Goal: Task Accomplishment & Management: Manage account settings

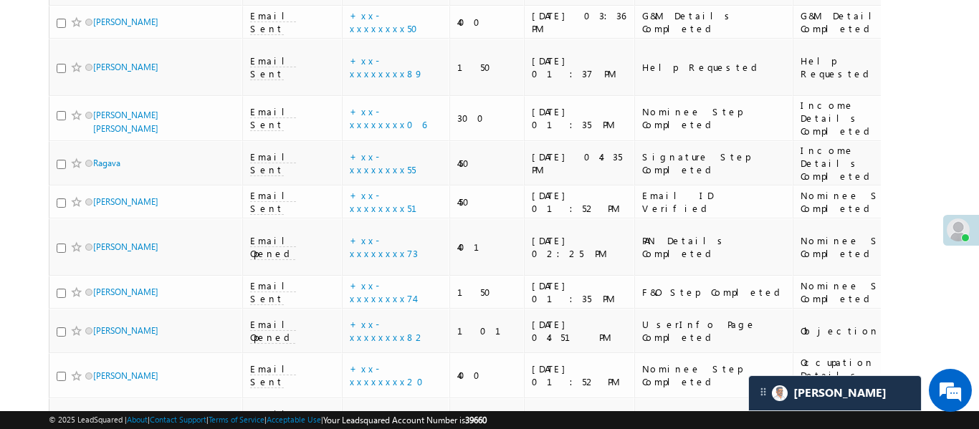
scroll to position [8027, 0]
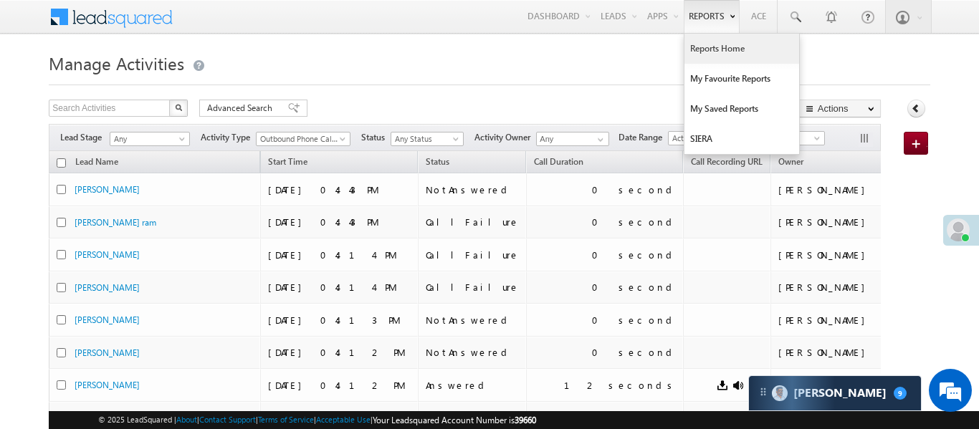
click at [719, 54] on link "Reports Home" at bounding box center [741, 49] width 115 height 30
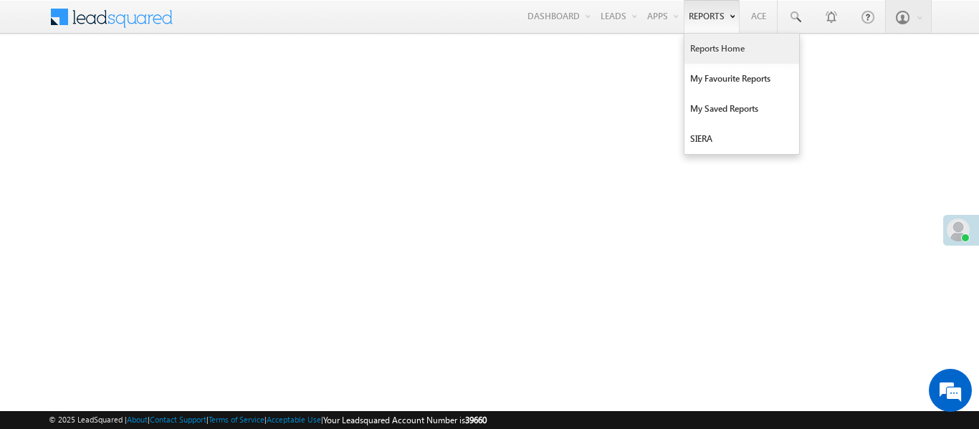
click at [698, 55] on link "Reports Home" at bounding box center [741, 49] width 115 height 30
click at [719, 54] on link "Reports Home" at bounding box center [741, 49] width 115 height 30
click at [711, 51] on link "Reports Home" at bounding box center [741, 49] width 115 height 30
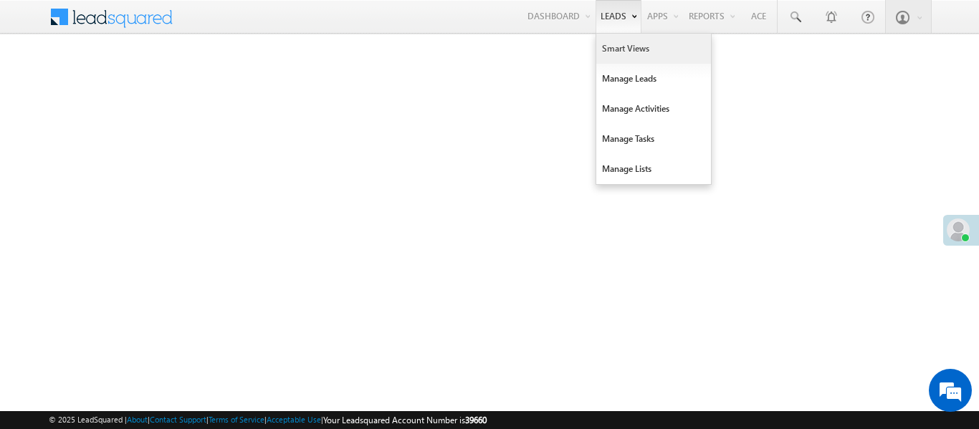
click at [622, 60] on link "Smart Views" at bounding box center [653, 49] width 115 height 30
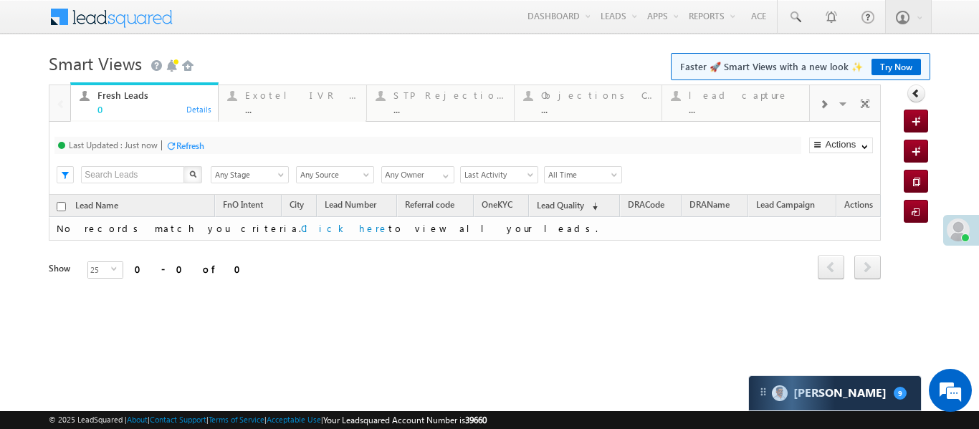
click at [825, 103] on span at bounding box center [823, 104] width 9 height 11
click at [715, 105] on div "..." at bounding box center [744, 109] width 112 height 11
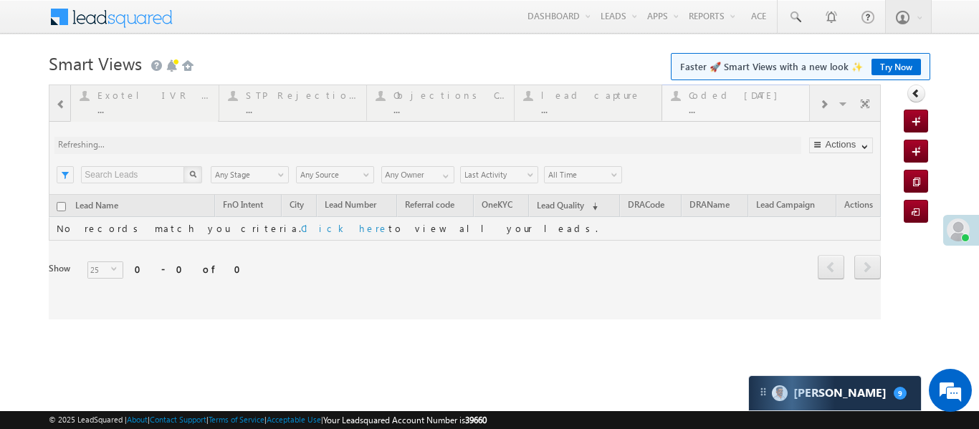
click at [715, 105] on div at bounding box center [465, 202] width 832 height 235
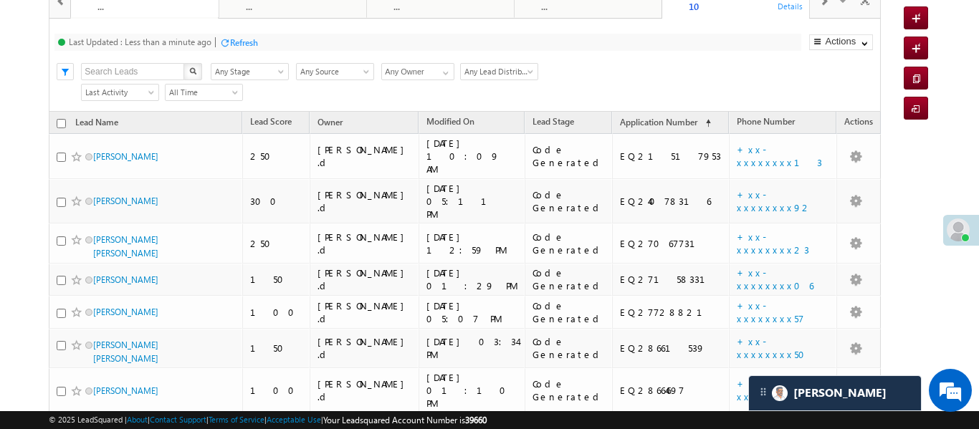
scroll to position [13, 0]
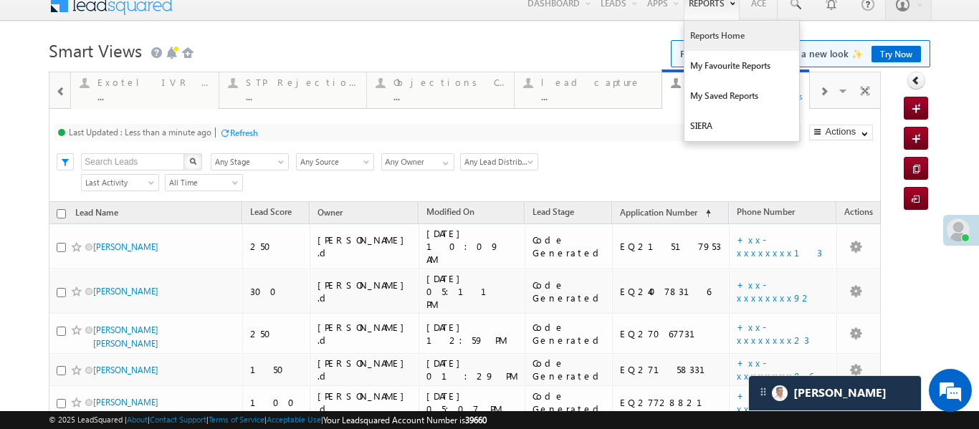
click at [718, 44] on link "Reports Home" at bounding box center [741, 36] width 115 height 30
click at [717, 43] on link "Reports Home" at bounding box center [741, 36] width 115 height 30
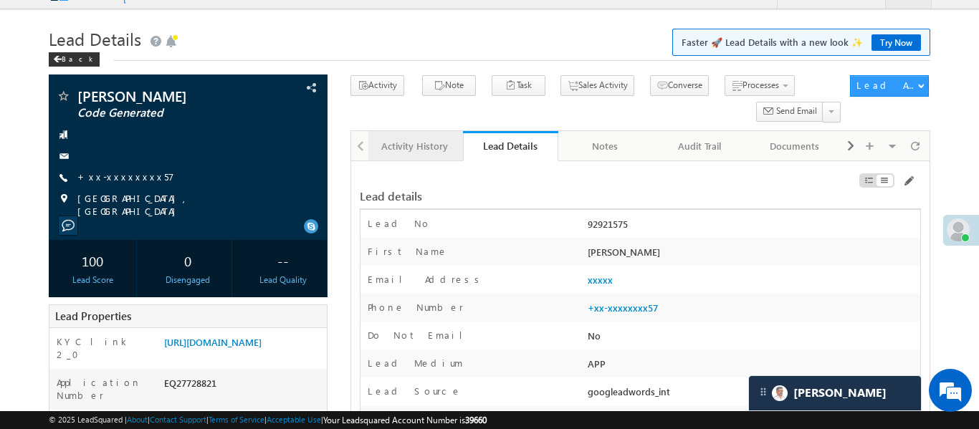
scroll to position [11, 0]
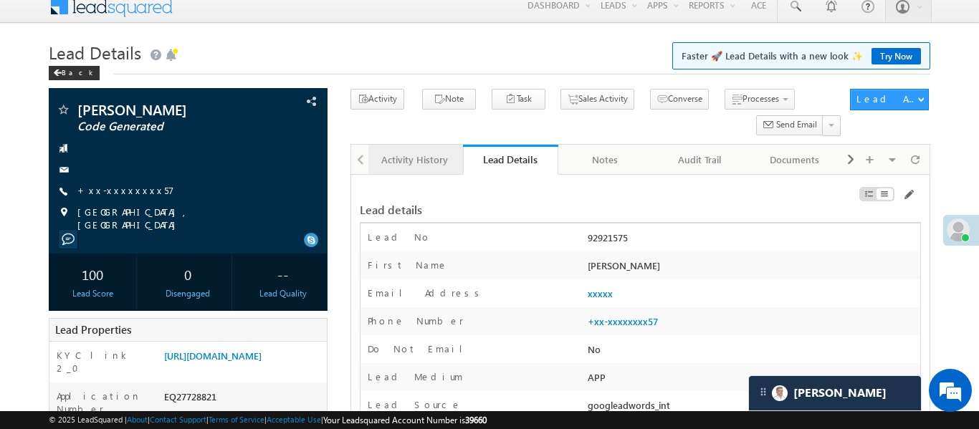
click at [388, 153] on div "Activity History" at bounding box center [415, 159] width 70 height 17
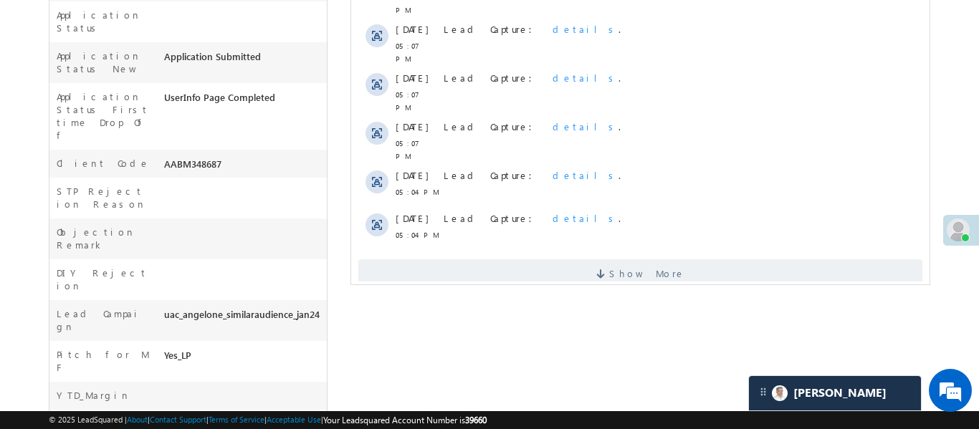
scroll to position [498, 0]
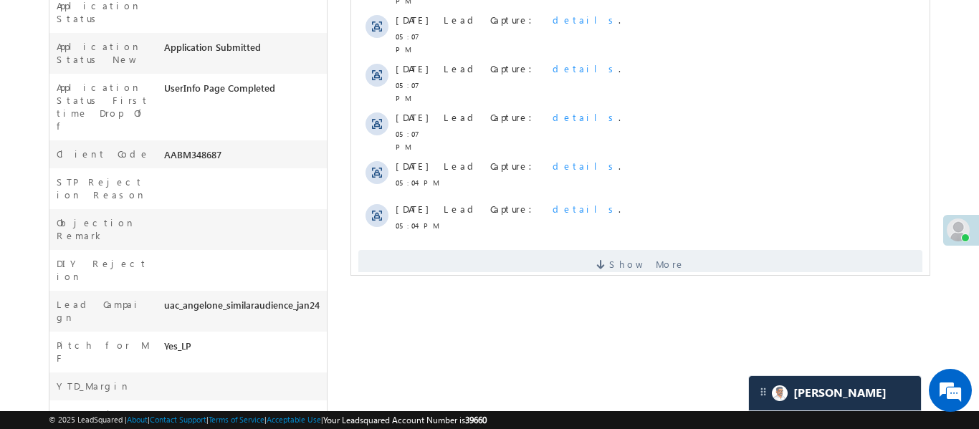
click at [635, 250] on span "Show More" at bounding box center [646, 264] width 76 height 29
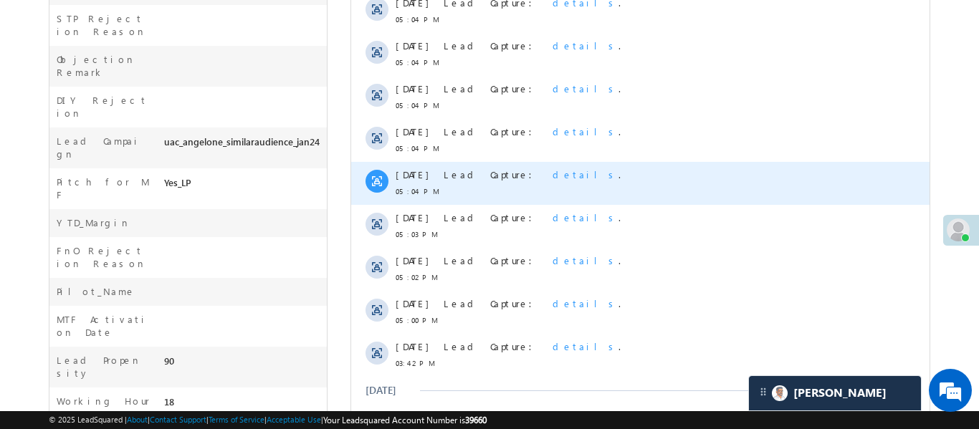
scroll to position [846, 0]
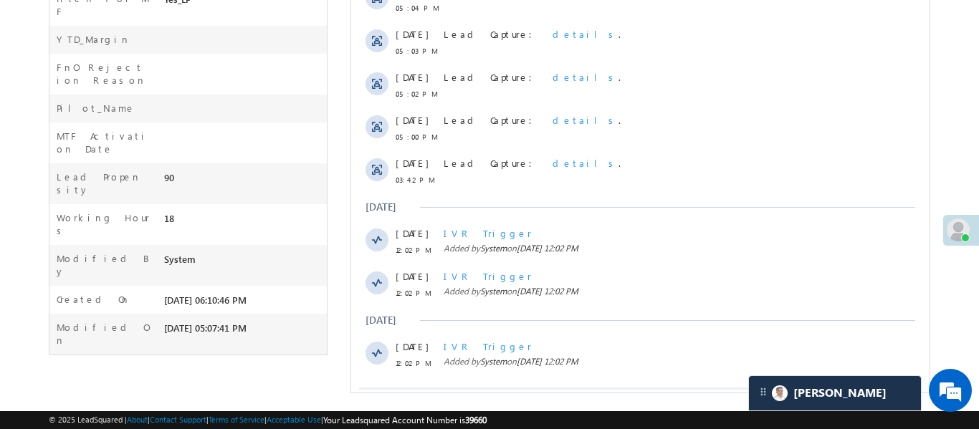
click at [552, 388] on span "Show More" at bounding box center [639, 402] width 564 height 29
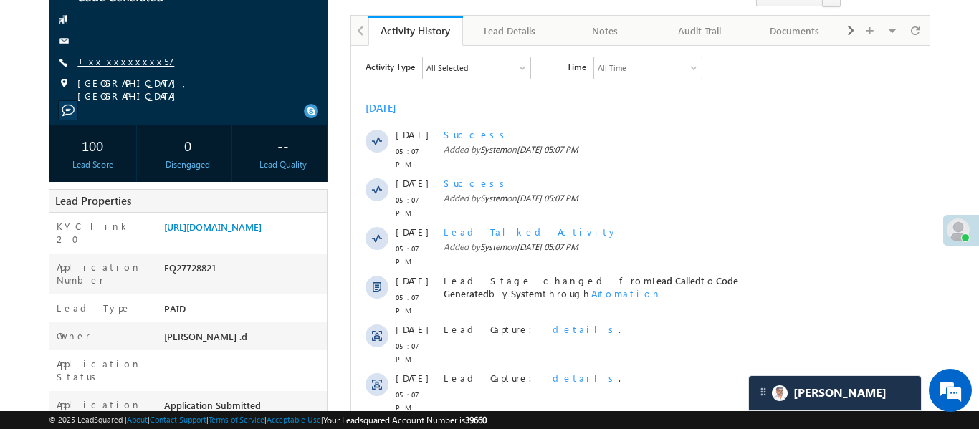
scroll to position [129, 0]
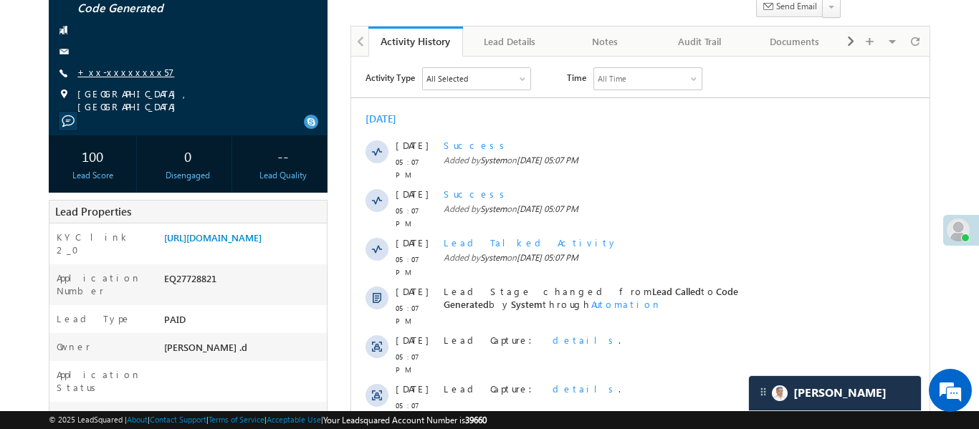
click at [115, 68] on link "+xx-xxxxxxxx57" at bounding box center [125, 72] width 97 height 12
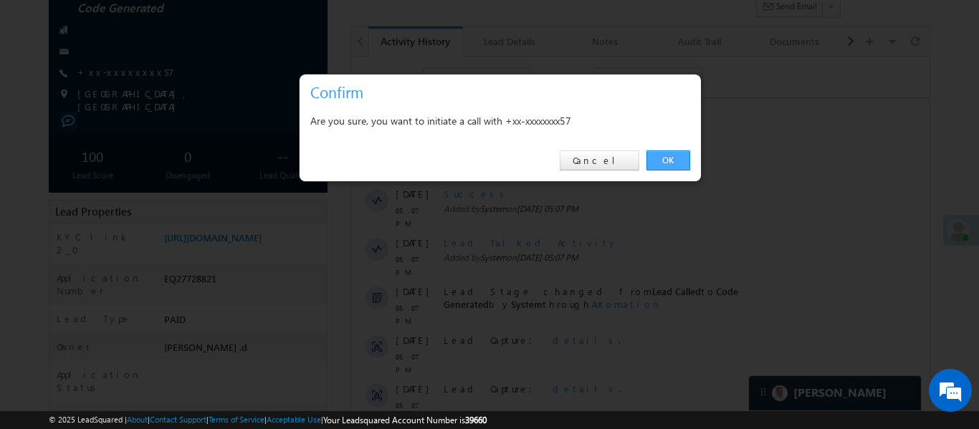
click at [678, 165] on link "OK" at bounding box center [668, 160] width 44 height 20
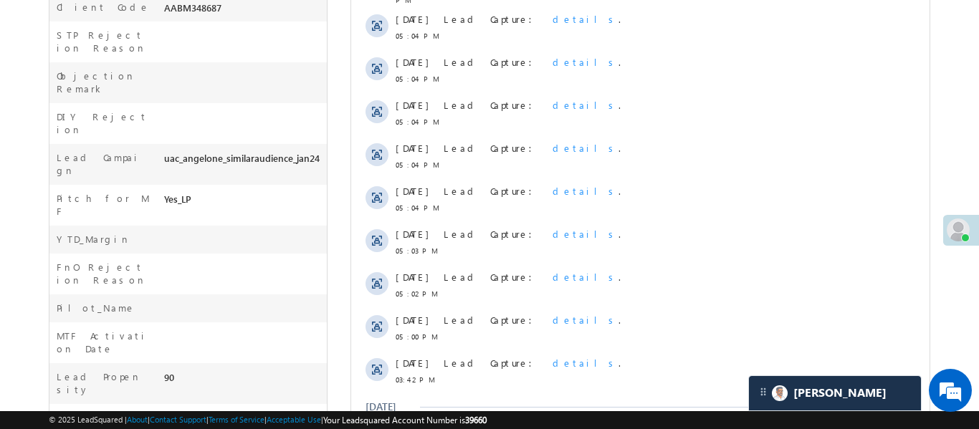
scroll to position [1315, 0]
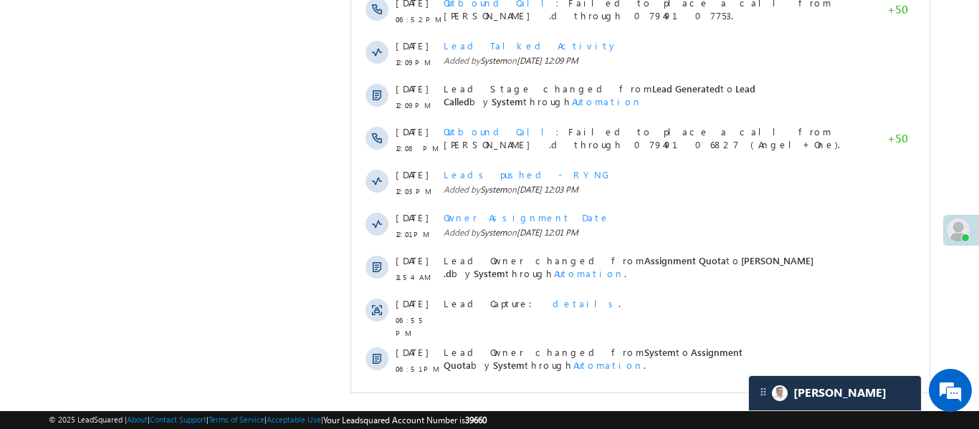
click at [626, 393] on span "Show More" at bounding box center [646, 407] width 76 height 29
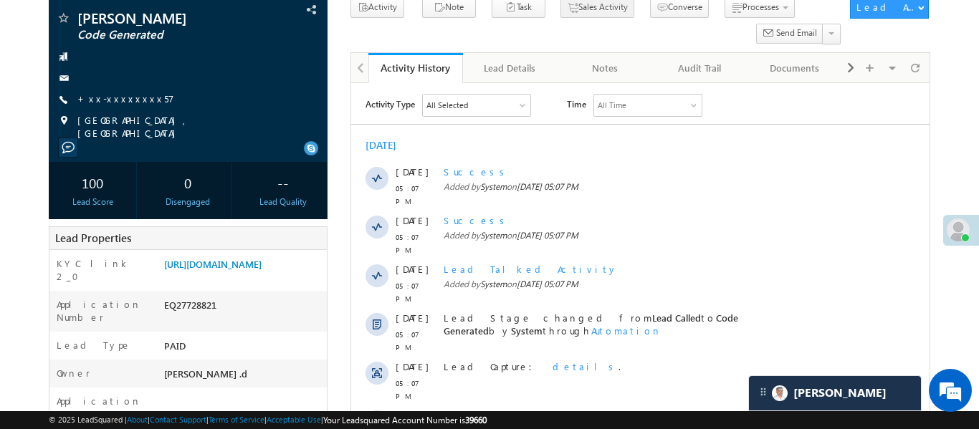
scroll to position [0, 0]
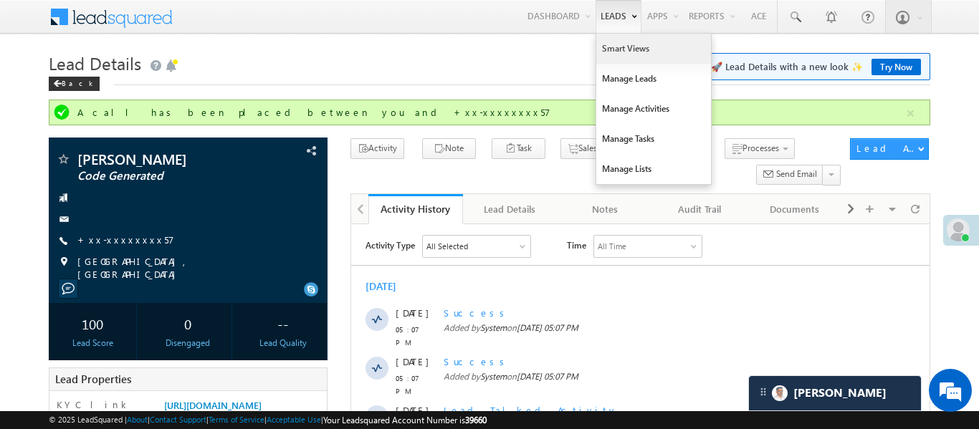
click at [619, 45] on link "Smart Views" at bounding box center [653, 49] width 115 height 30
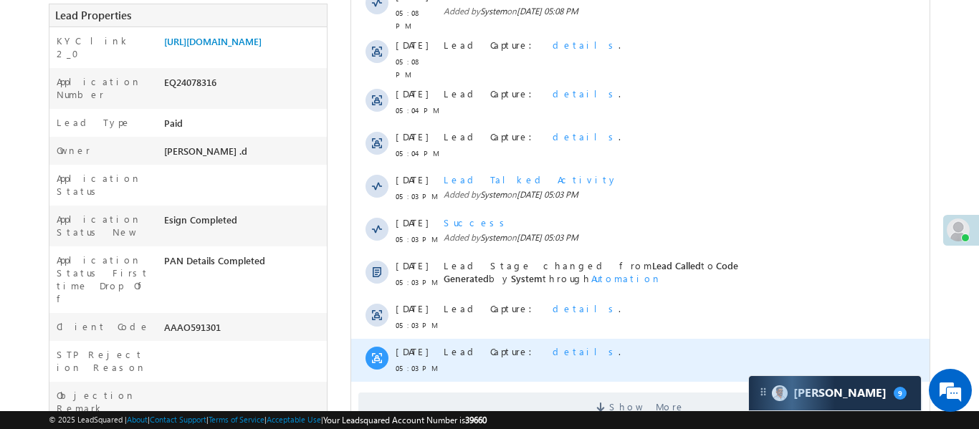
scroll to position [331, 0]
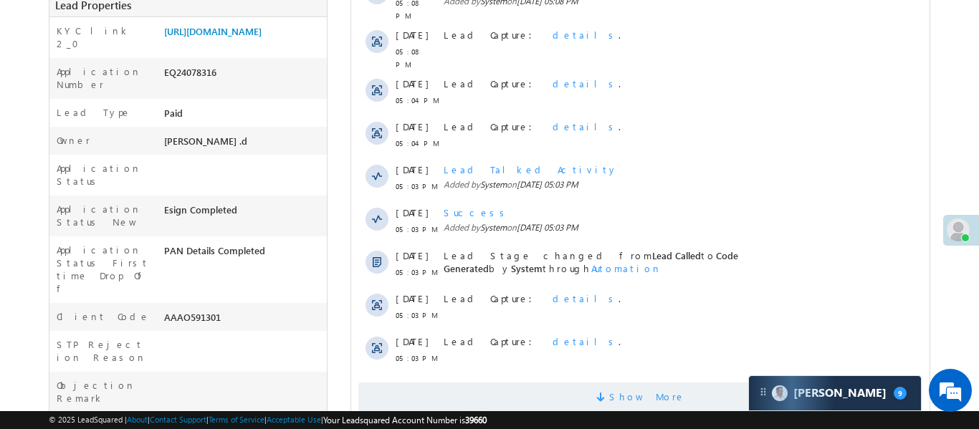
click at [643, 385] on span "Show More" at bounding box center [646, 397] width 76 height 29
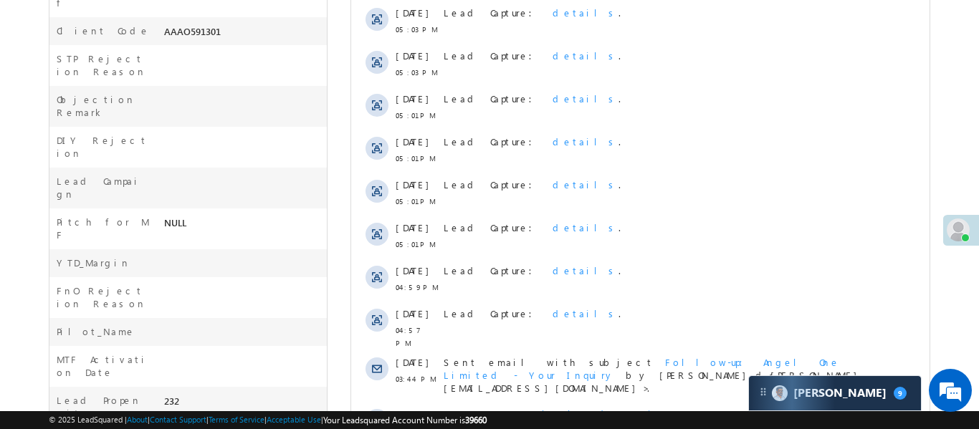
scroll to position [819, 0]
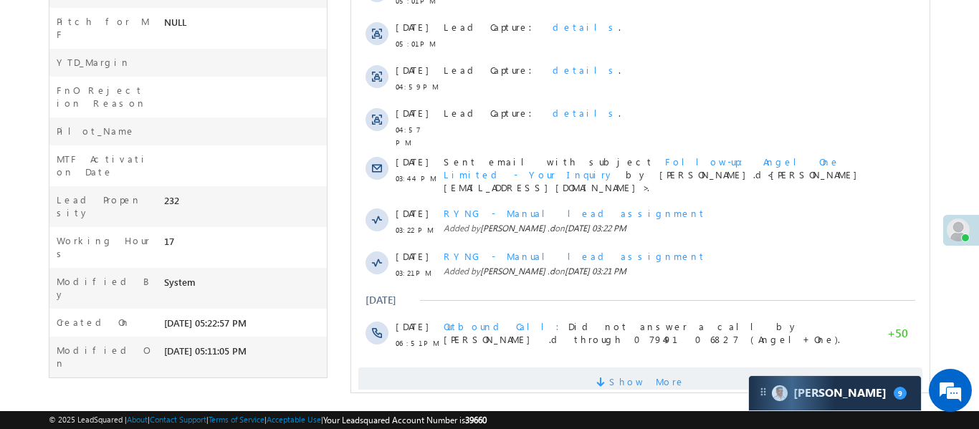
click at [677, 368] on span "Show More" at bounding box center [639, 382] width 564 height 29
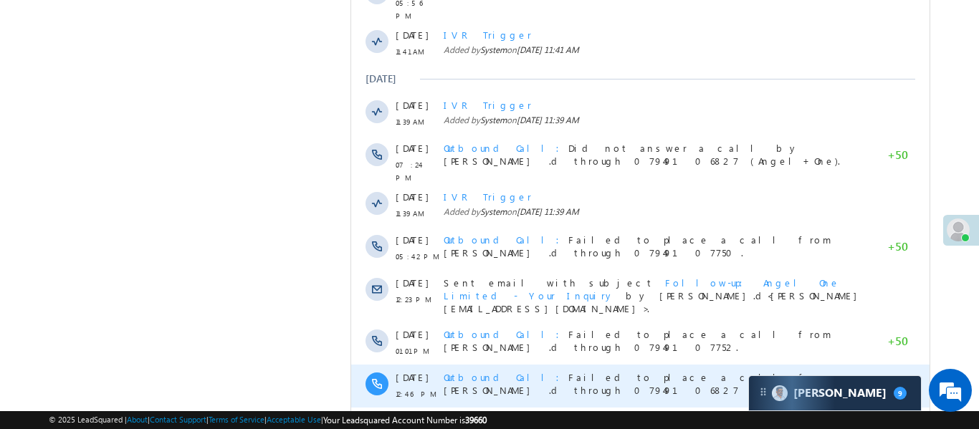
scroll to position [1303, 0]
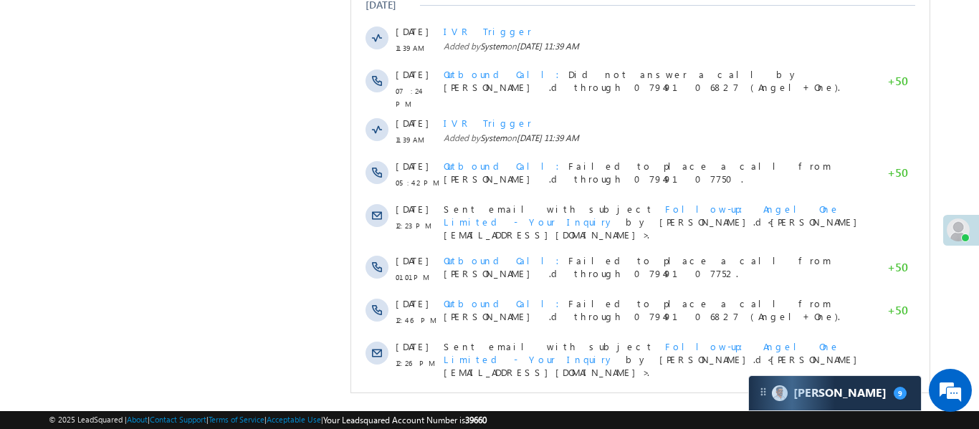
click at [669, 396] on span "Show More" at bounding box center [639, 410] width 564 height 29
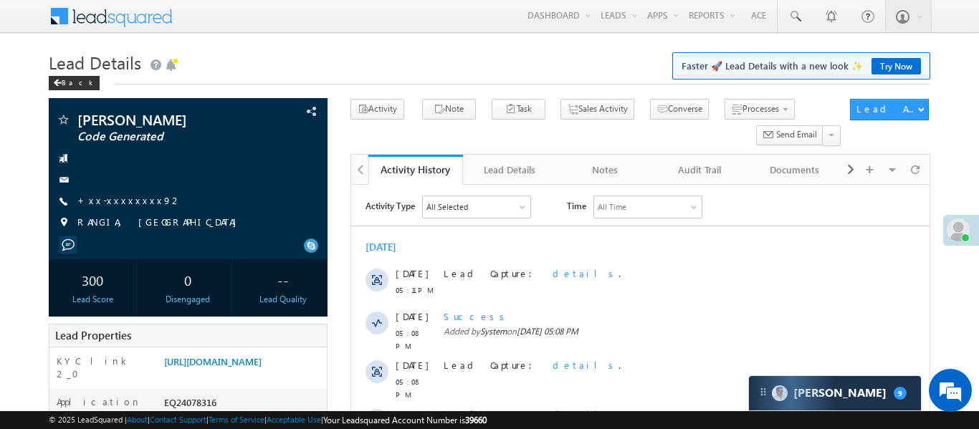
scroll to position [0, 0]
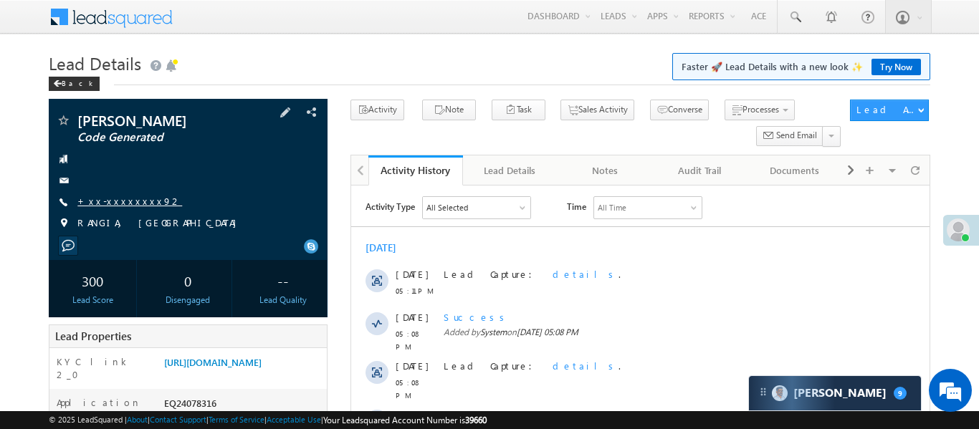
click at [117, 204] on link "+xx-xxxxxxxx92" at bounding box center [129, 201] width 105 height 12
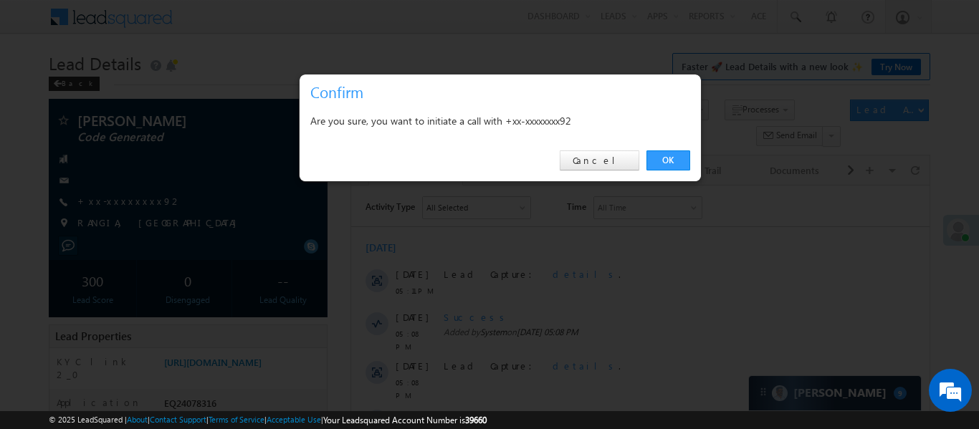
click at [669, 148] on div "OK Cancel" at bounding box center [499, 160] width 401 height 41
click at [670, 155] on link "OK" at bounding box center [668, 160] width 44 height 20
click at [670, 155] on div "Activity Note Task Sales Activity Processes" at bounding box center [640, 127] width 580 height 55
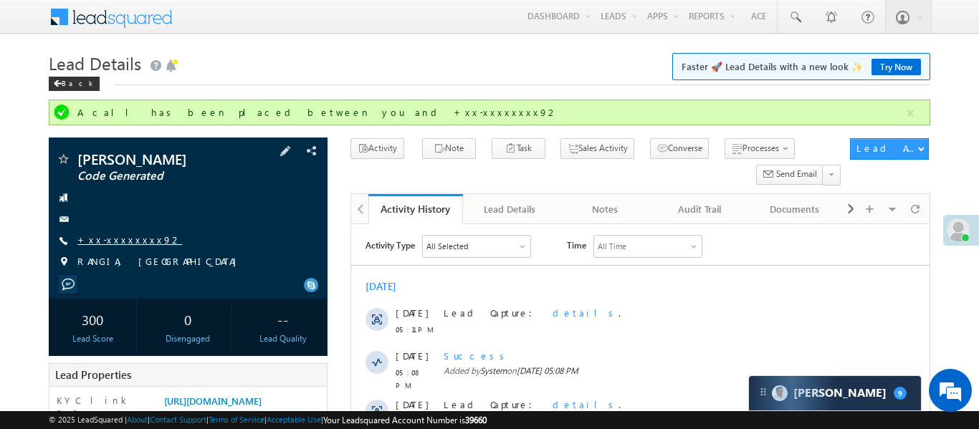
click at [135, 241] on link "+xx-xxxxxxxx92" at bounding box center [129, 240] width 105 height 12
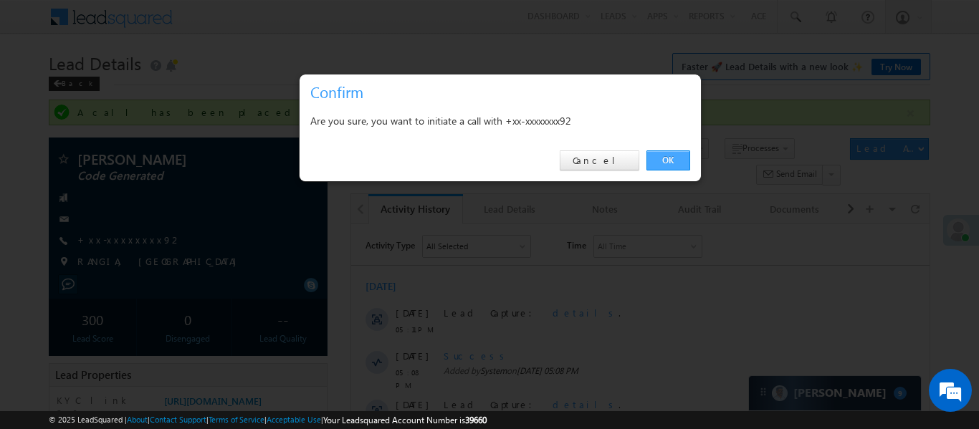
click at [681, 156] on link "OK" at bounding box center [668, 160] width 44 height 20
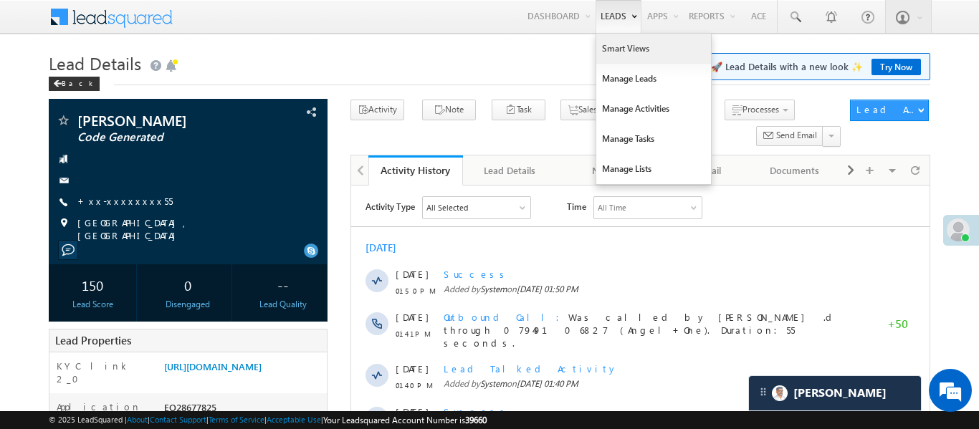
click at [623, 48] on link "Smart Views" at bounding box center [653, 49] width 115 height 30
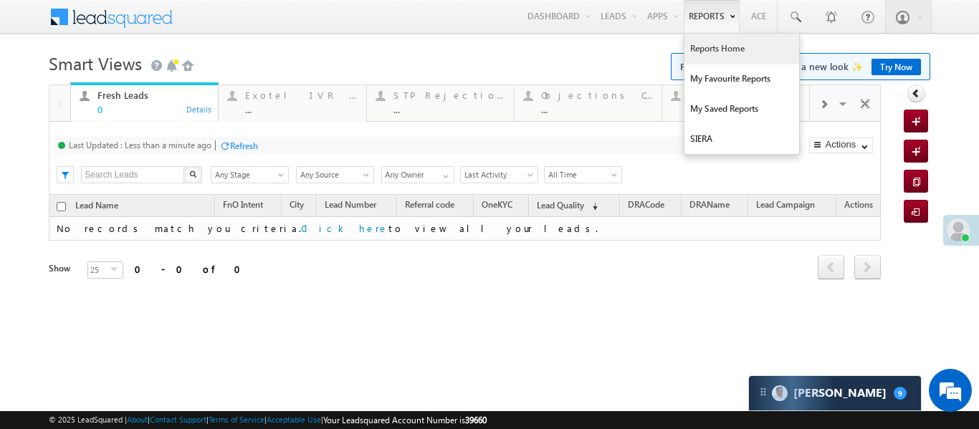
click at [737, 56] on link "Reports Home" at bounding box center [741, 49] width 115 height 30
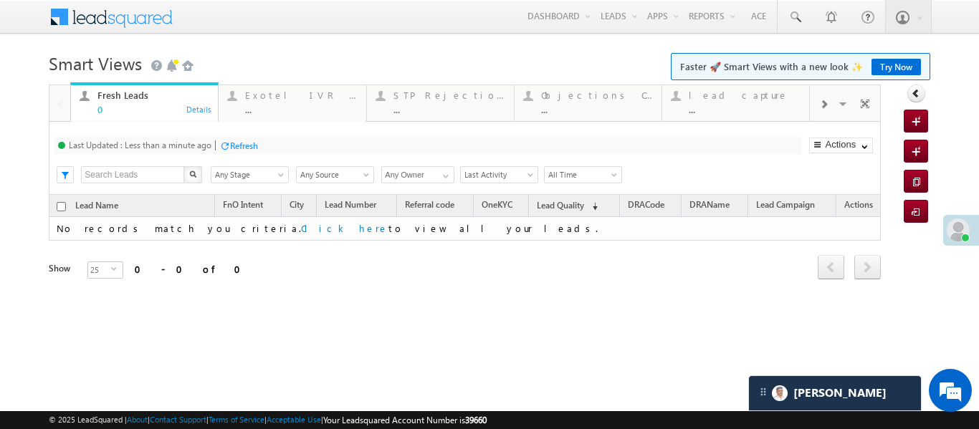
click at [827, 103] on span at bounding box center [823, 104] width 9 height 11
click at [730, 101] on div "Coded [DATE] ..." at bounding box center [744, 101] width 112 height 28
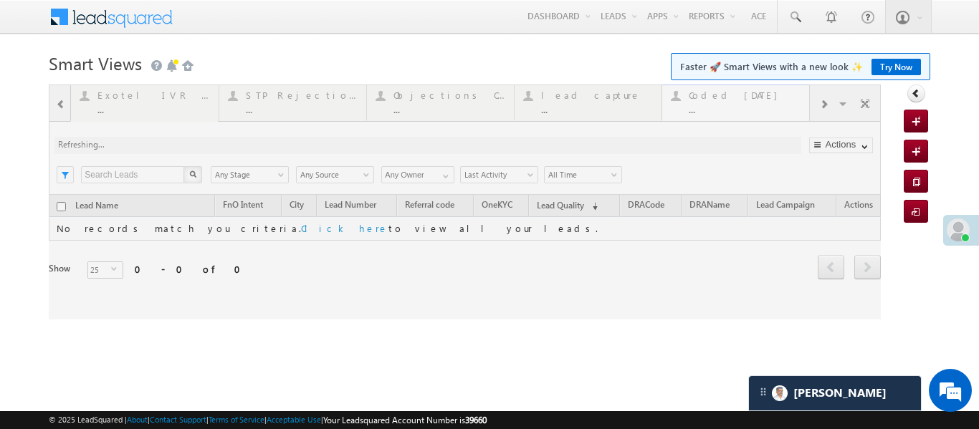
click at [730, 101] on div at bounding box center [465, 202] width 832 height 235
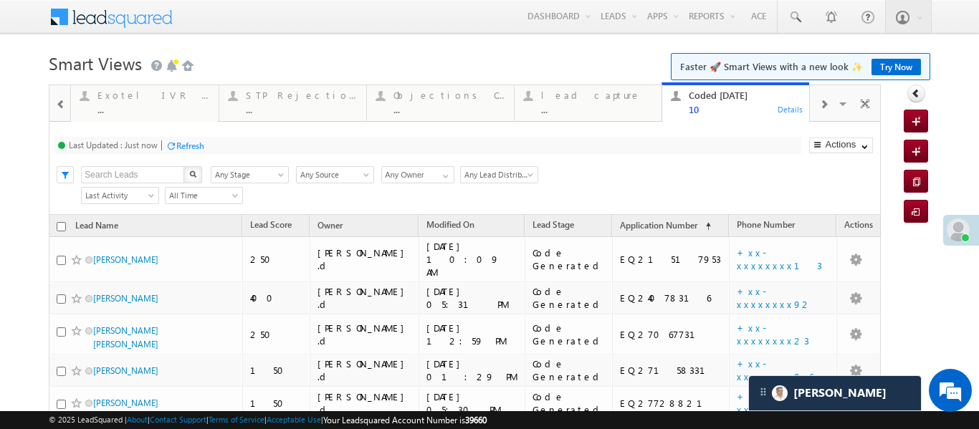
click at [57, 100] on span at bounding box center [61, 104] width 10 height 11
click at [57, 100] on div at bounding box center [59, 102] width 21 height 34
click at [118, 99] on div "Fresh Leads" at bounding box center [153, 95] width 112 height 11
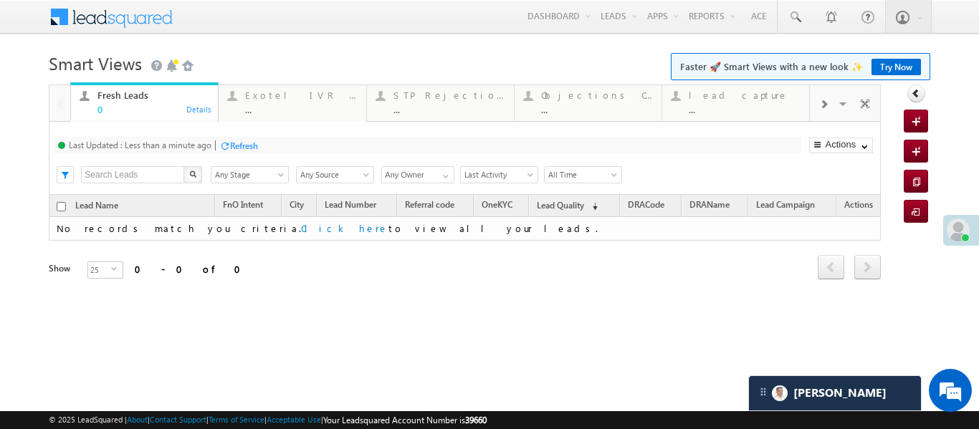
click at [832, 105] on div at bounding box center [823, 103] width 27 height 32
click at [587, 99] on div "Coded [DATE]" at bounding box center [597, 95] width 112 height 11
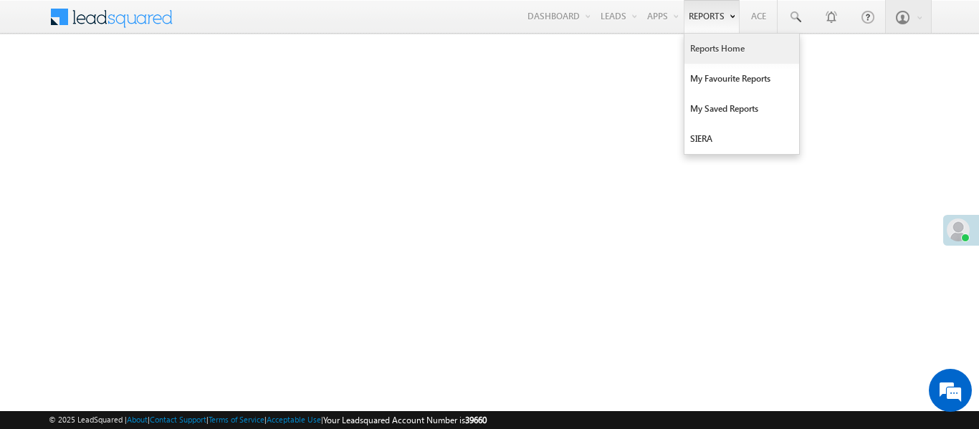
click at [733, 53] on link "Reports Home" at bounding box center [741, 49] width 115 height 30
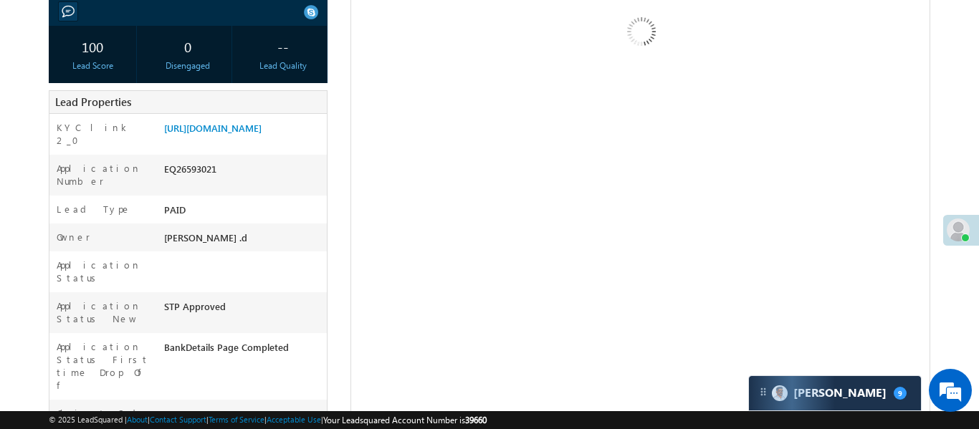
scroll to position [82, 0]
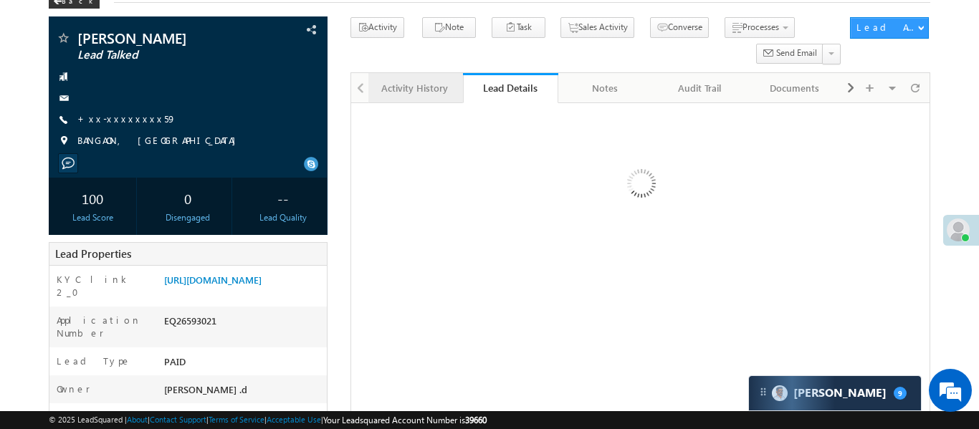
click at [446, 84] on div "Activity History" at bounding box center [415, 88] width 70 height 17
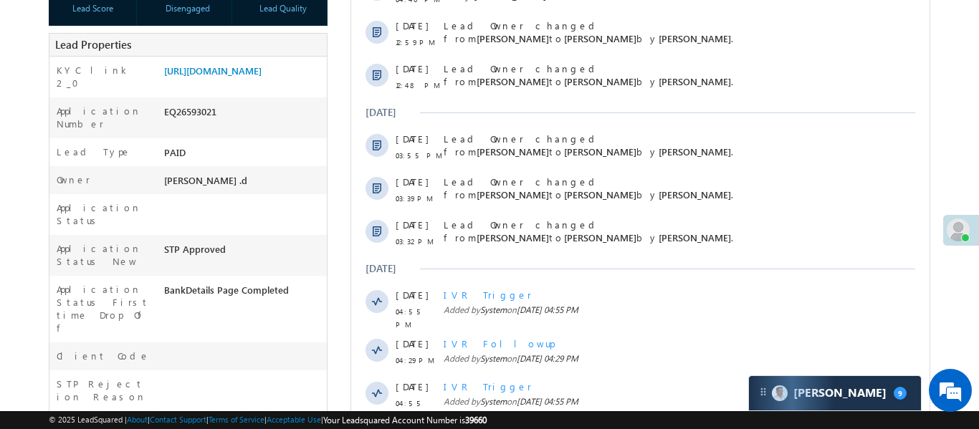
scroll to position [469, 0]
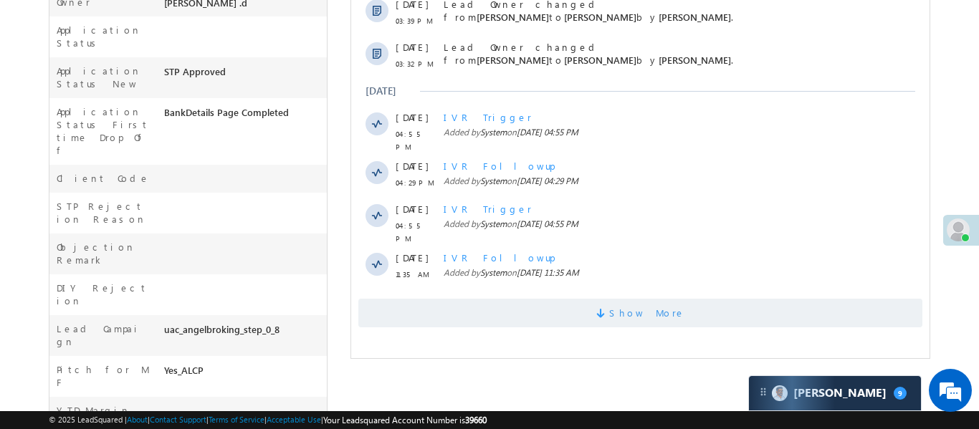
click at [553, 304] on span "Show More" at bounding box center [639, 313] width 564 height 29
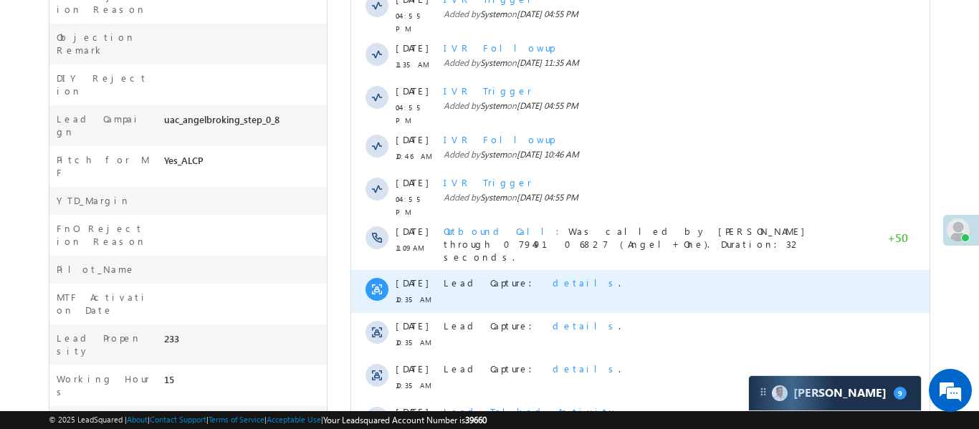
scroll to position [846, 0]
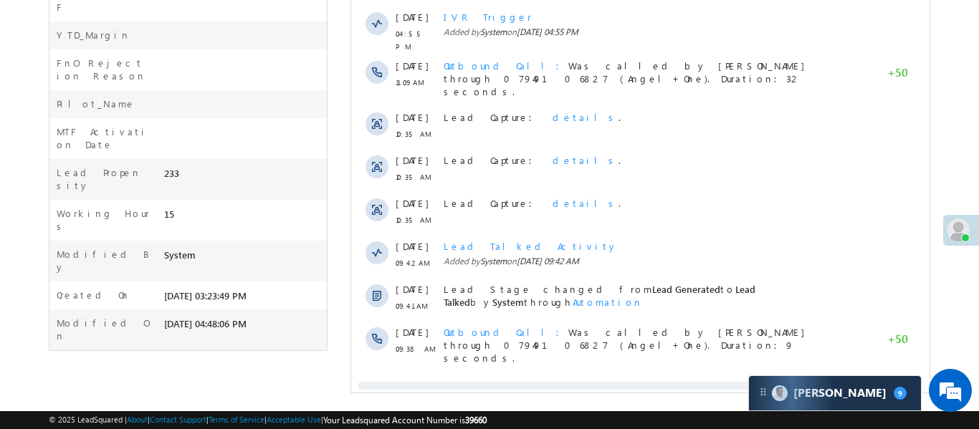
click at [592, 382] on span "Show More" at bounding box center [639, 396] width 564 height 29
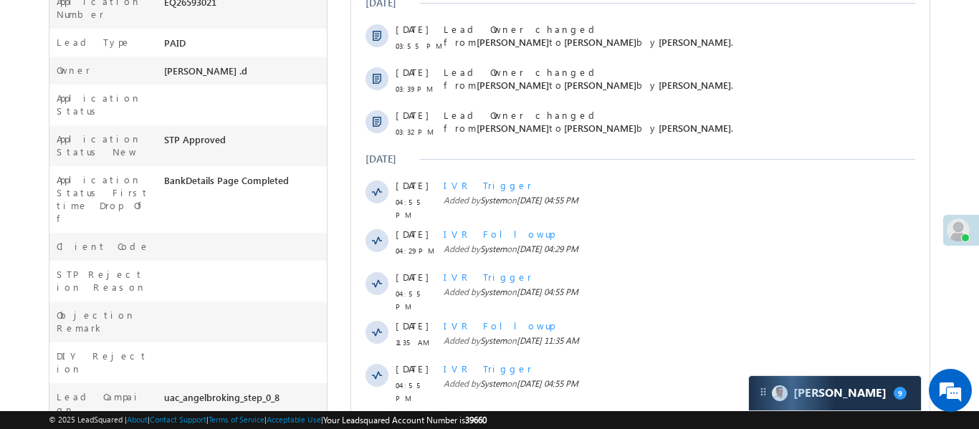
scroll to position [387, 0]
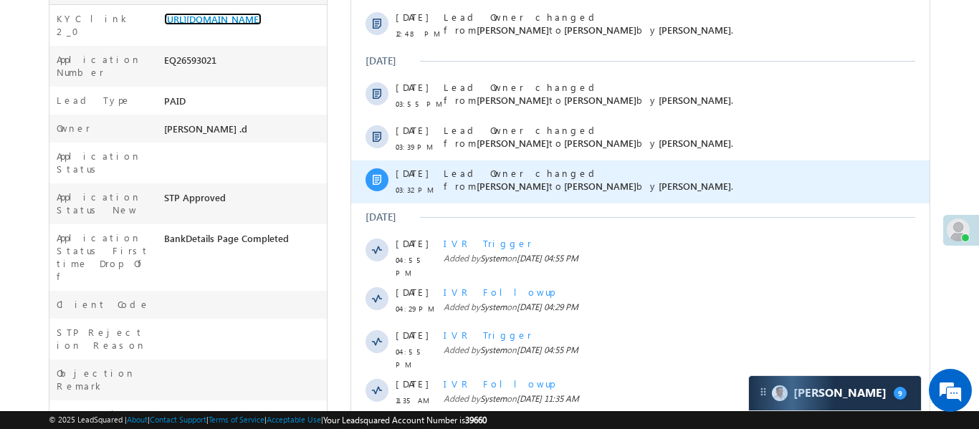
scroll to position [339, 0]
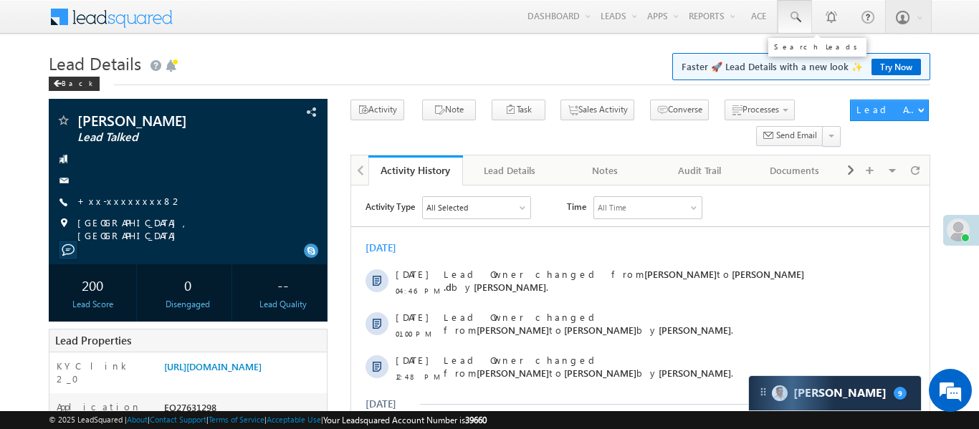
click at [804, 24] on link at bounding box center [794, 16] width 34 height 33
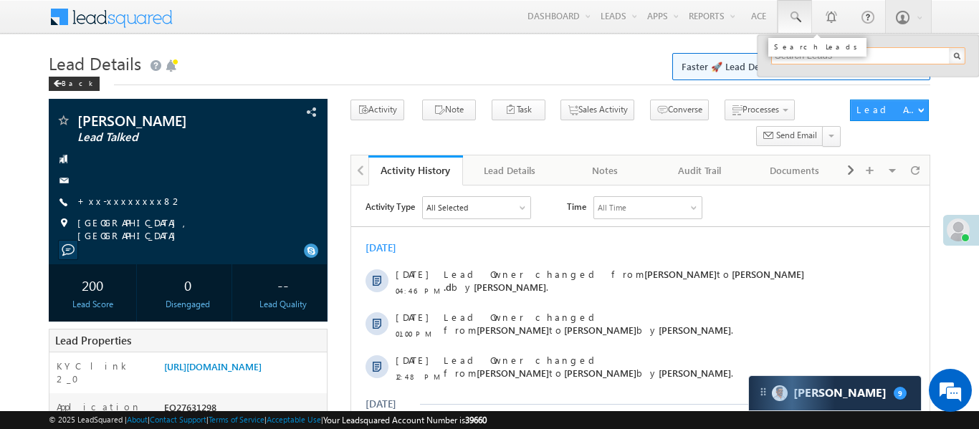
paste input "EQ28523086"
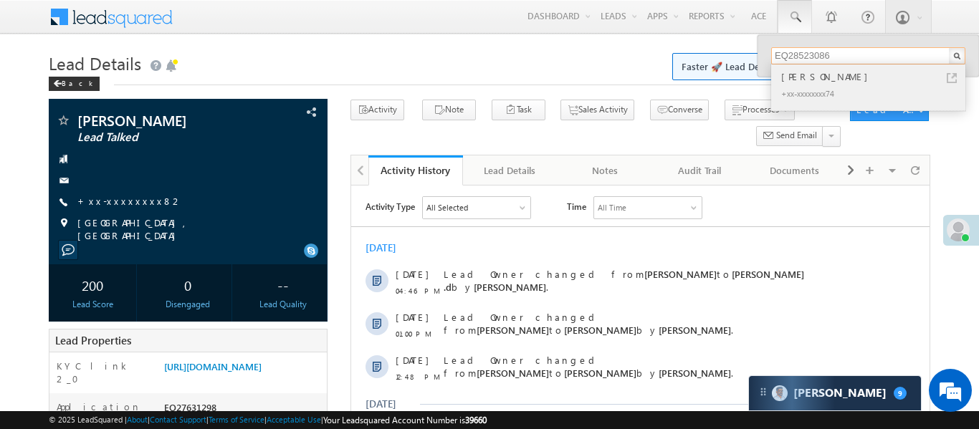
type input "EQ28523086"
click at [794, 77] on div "[PERSON_NAME]" at bounding box center [874, 77] width 192 height 16
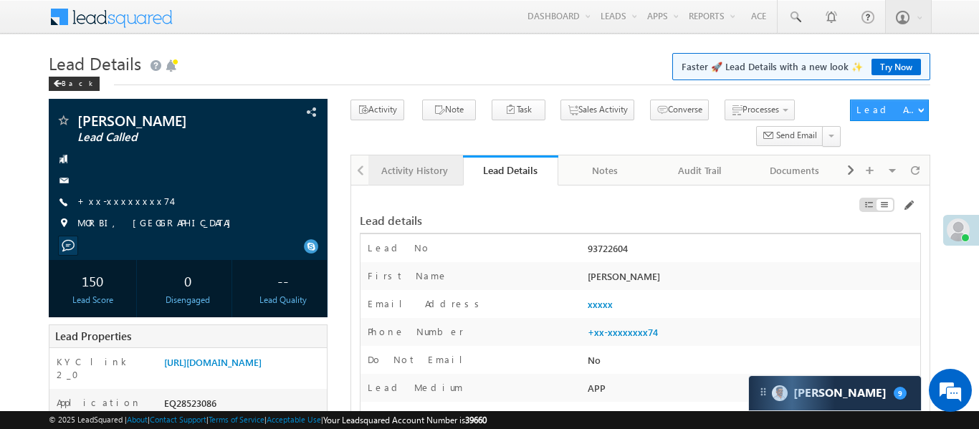
click at [423, 170] on div "Activity History" at bounding box center [415, 170] width 70 height 17
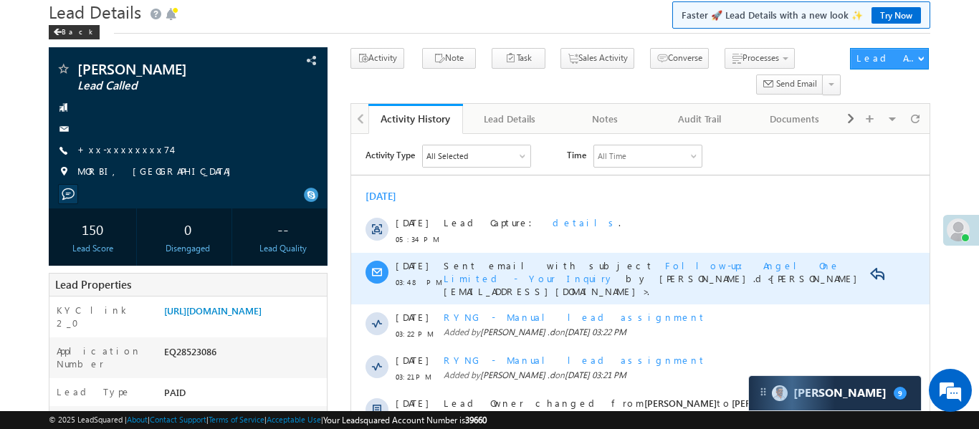
scroll to position [639, 0]
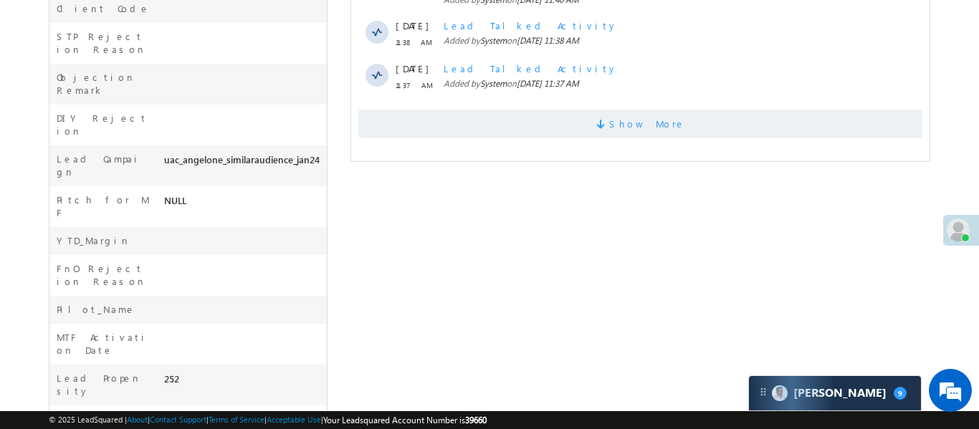
click at [554, 110] on span "Show More" at bounding box center [639, 124] width 564 height 29
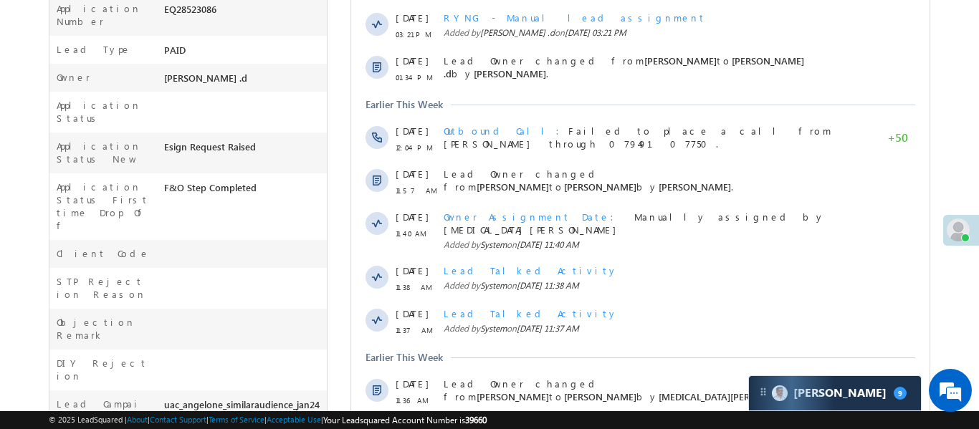
scroll to position [92, 0]
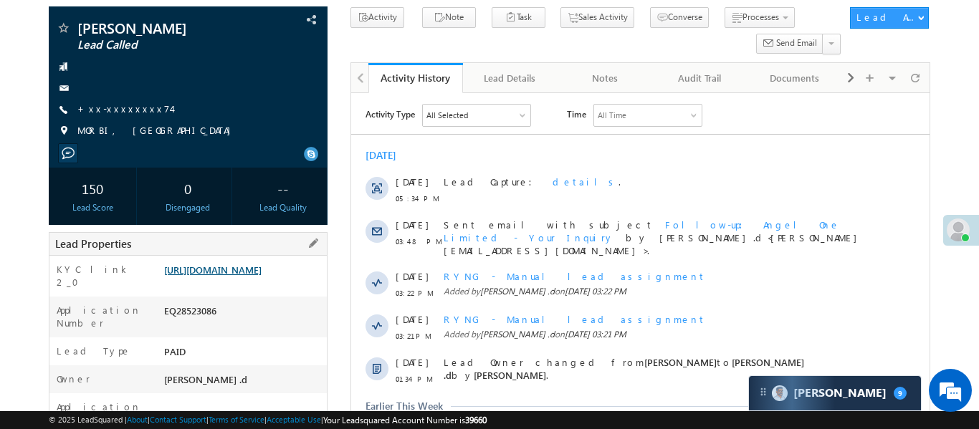
click at [259, 273] on link "https://angelbroking1-pk3em7sa.customui-test.leadsquared.com?leadId=8edbfed8-39…" at bounding box center [212, 270] width 97 height 12
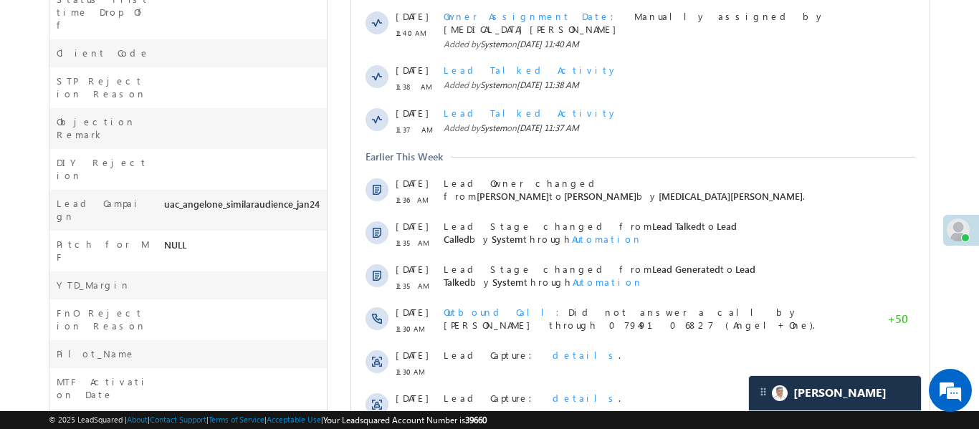
scroll to position [846, 0]
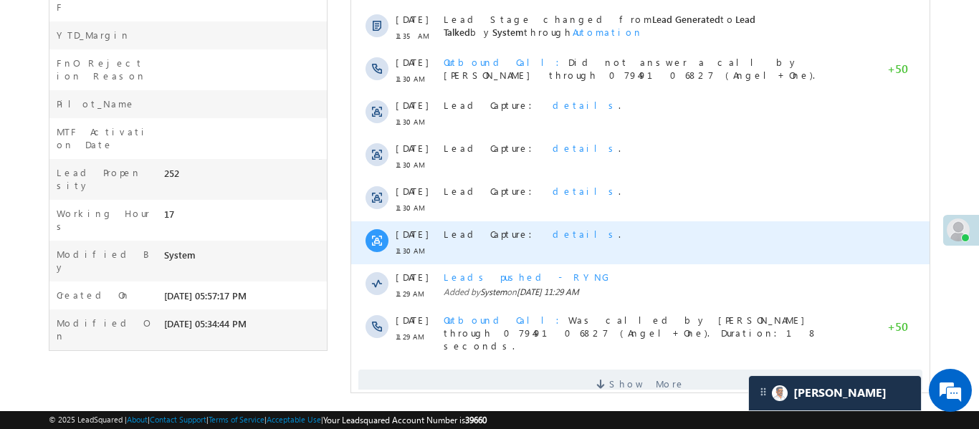
drag, startPoint x: 501, startPoint y: 221, endPoint x: 516, endPoint y: 212, distance: 17.1
click at [509, 221] on div "Lead Capture: details ." at bounding box center [654, 242] width 423 height 43
click at [552, 228] on span "details" at bounding box center [585, 234] width 66 height 12
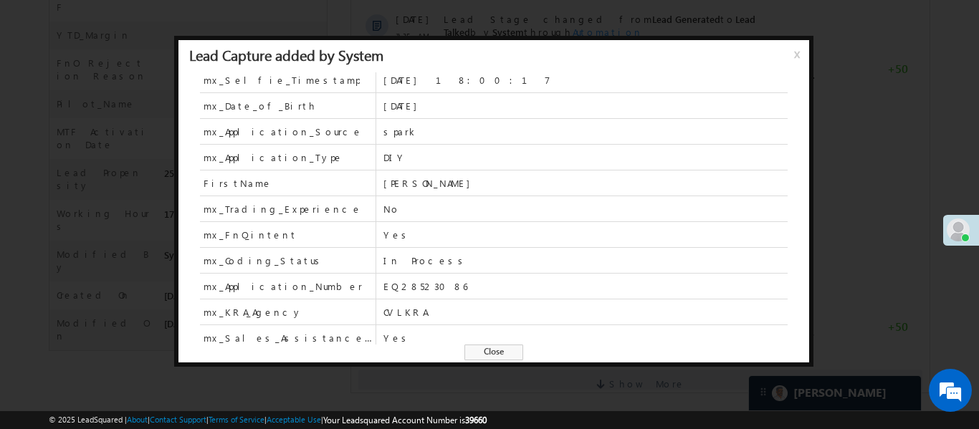
scroll to position [604, 0]
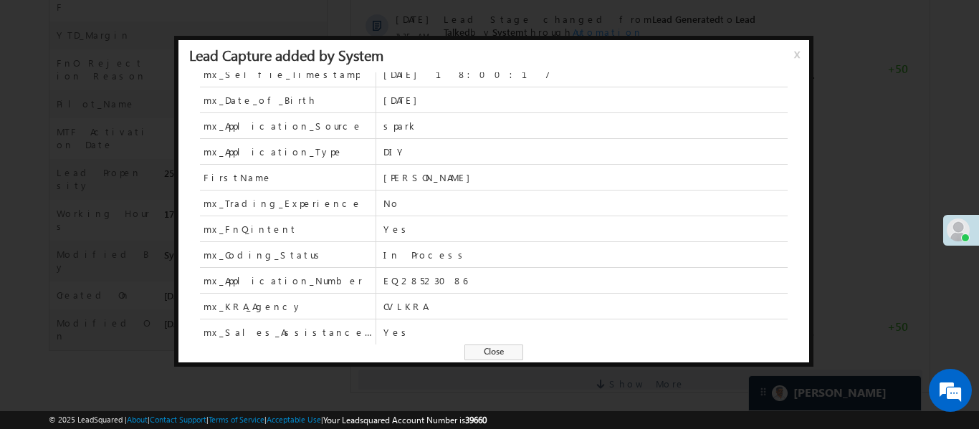
click at [870, 115] on div at bounding box center [489, 214] width 979 height 429
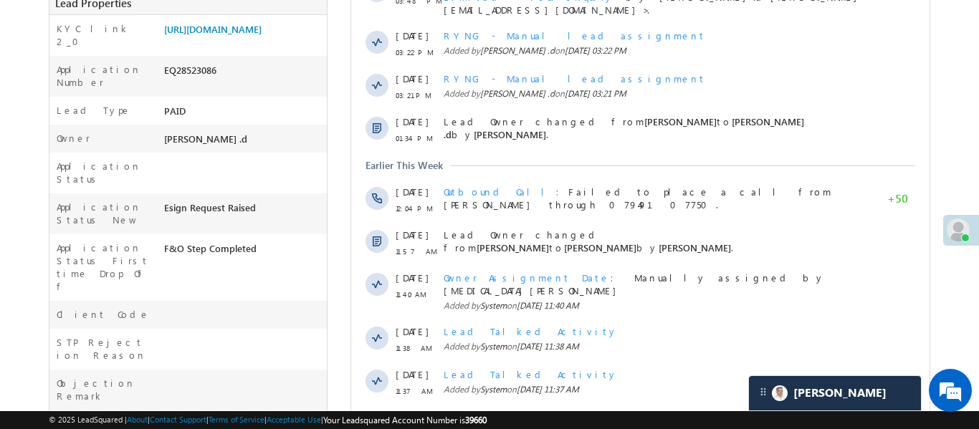
scroll to position [0, 0]
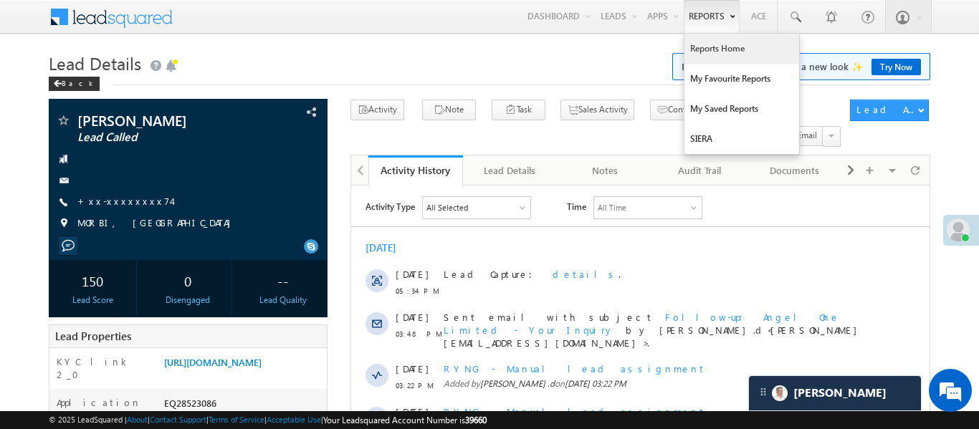
click at [711, 56] on link "Reports Home" at bounding box center [741, 49] width 115 height 30
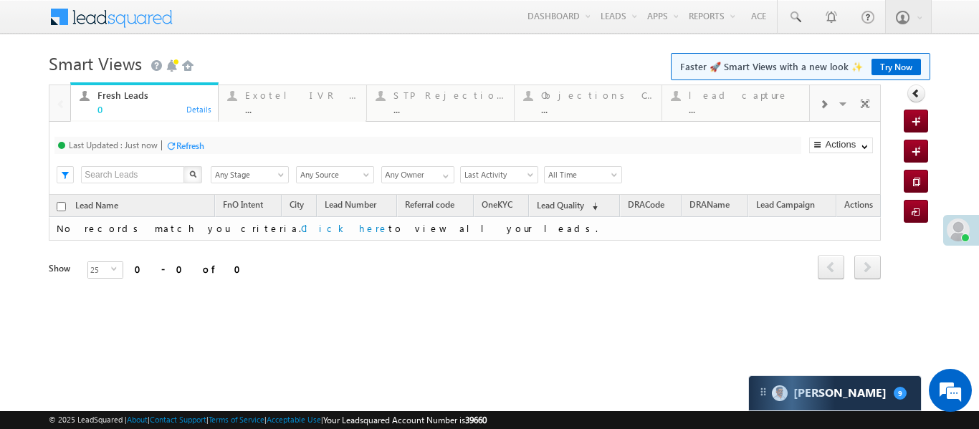
click at [827, 106] on span at bounding box center [823, 104] width 9 height 11
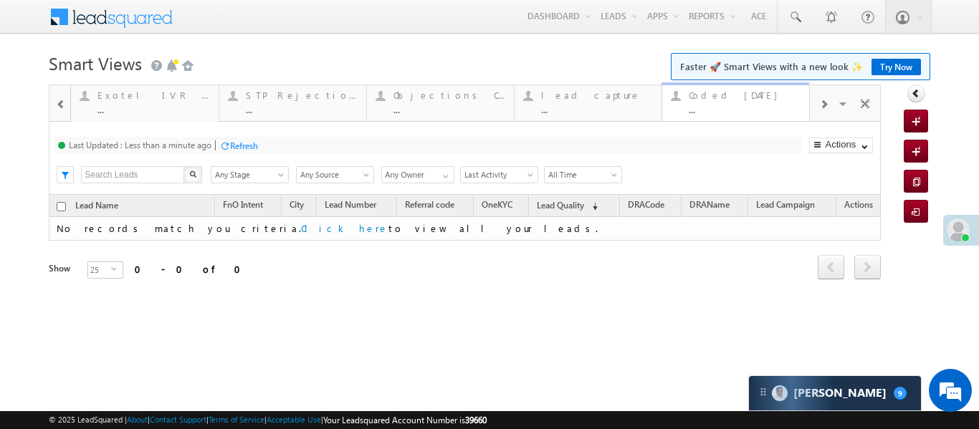
click at [730, 114] on div "..." at bounding box center [744, 109] width 112 height 11
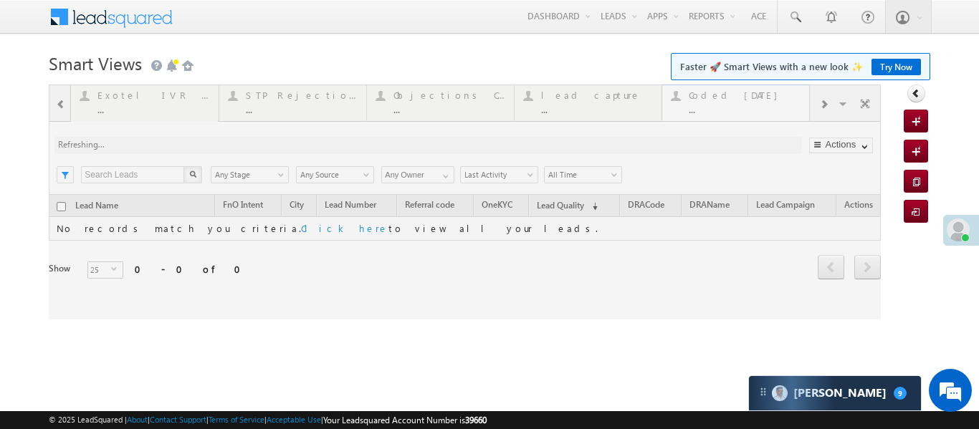
click at [730, 114] on div at bounding box center [465, 202] width 832 height 235
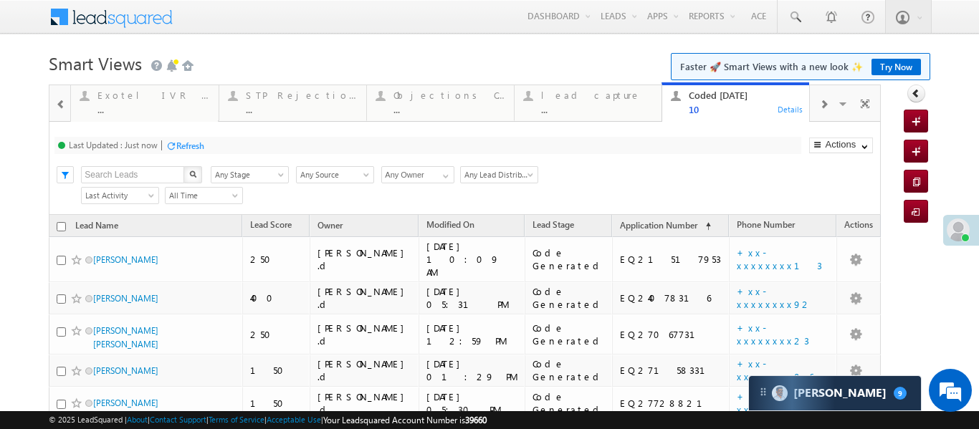
click at [58, 105] on span at bounding box center [61, 104] width 10 height 11
click at [58, 105] on div at bounding box center [59, 102] width 21 height 34
click at [115, 111] on div "0" at bounding box center [153, 109] width 112 height 11
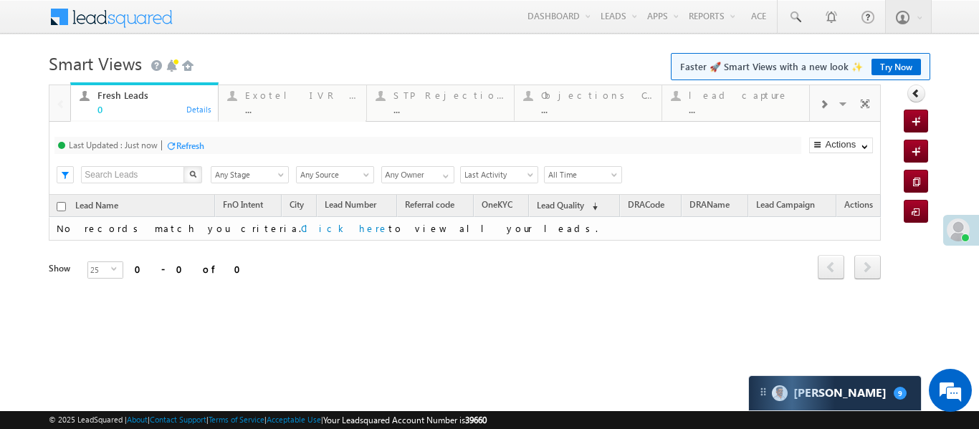
click at [115, 111] on div "0" at bounding box center [153, 109] width 112 height 11
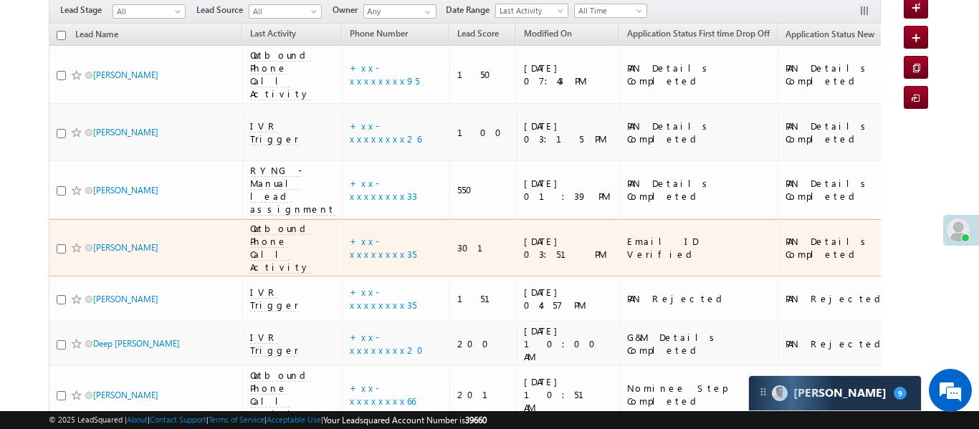
scroll to position [52, 0]
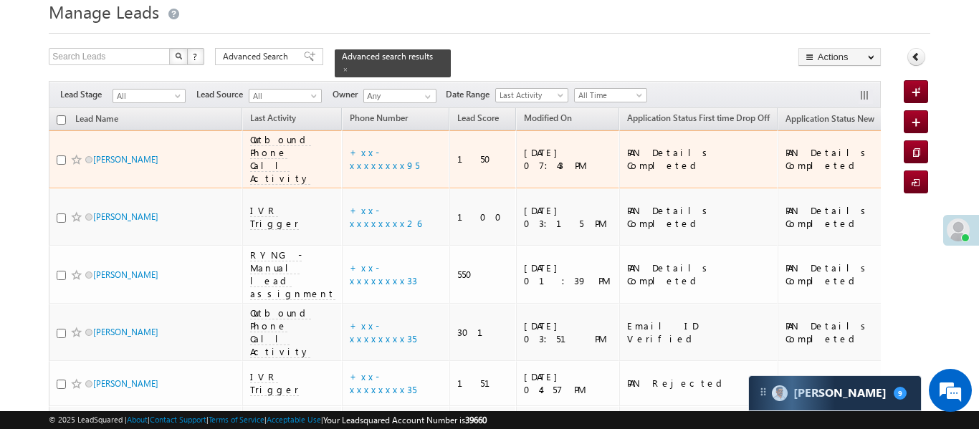
click at [66, 153] on div at bounding box center [79, 160] width 44 height 14
click at [59, 155] on input "checkbox" at bounding box center [61, 159] width 9 height 9
checkbox input "true"
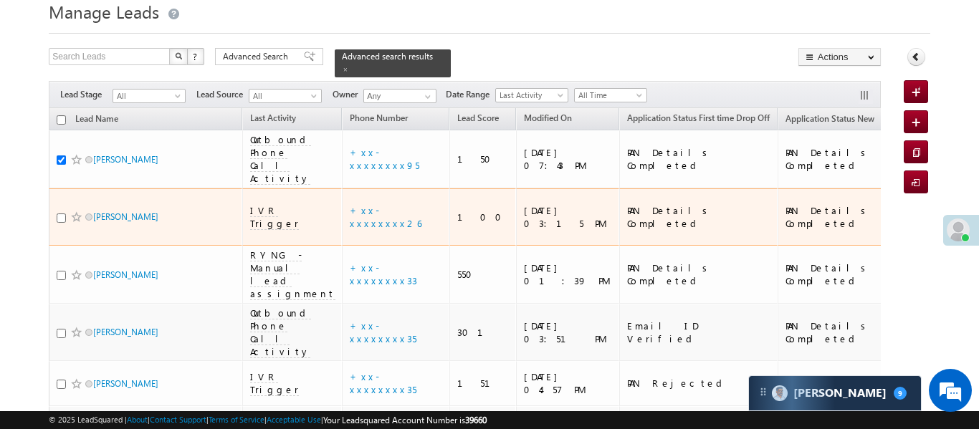
click at [65, 210] on div at bounding box center [79, 217] width 44 height 14
click at [60, 213] on input "checkbox" at bounding box center [61, 217] width 9 height 9
checkbox input "true"
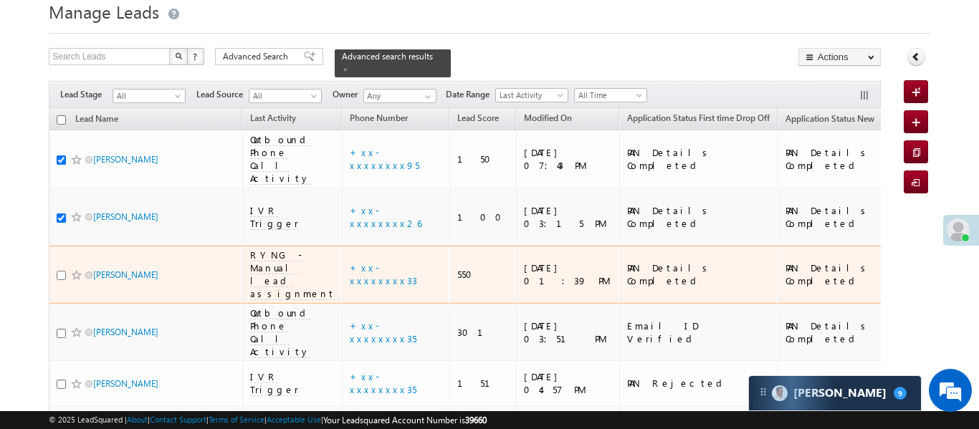
click at [60, 271] on input "checkbox" at bounding box center [61, 275] width 9 height 9
checkbox input "true"
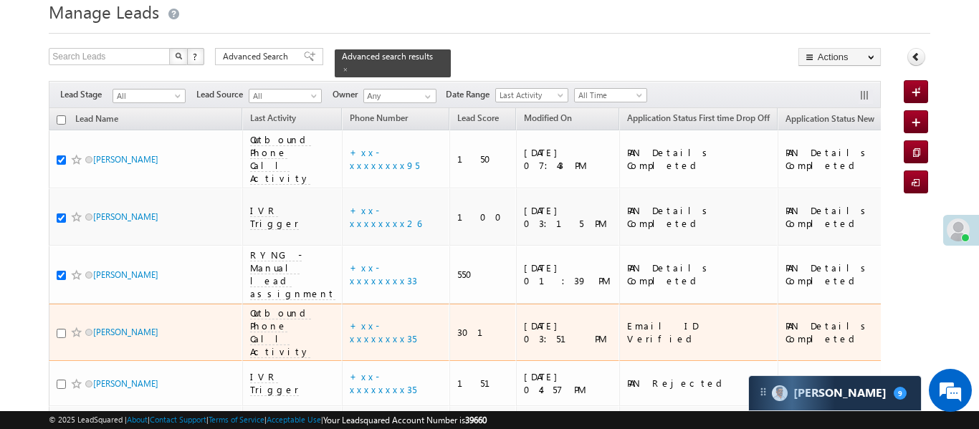
click at [59, 325] on div at bounding box center [79, 332] width 44 height 14
click at [61, 329] on input "checkbox" at bounding box center [61, 333] width 9 height 9
click at [62, 329] on input "checkbox" at bounding box center [61, 333] width 9 height 9
checkbox input "true"
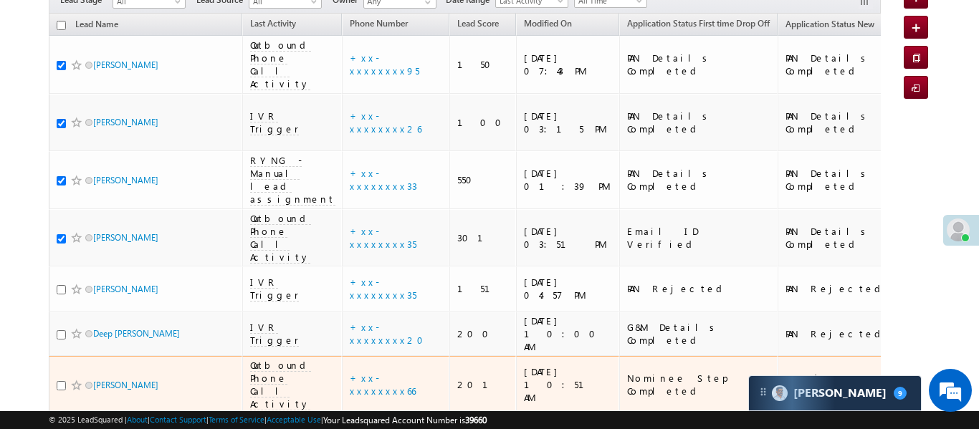
scroll to position [241, 0]
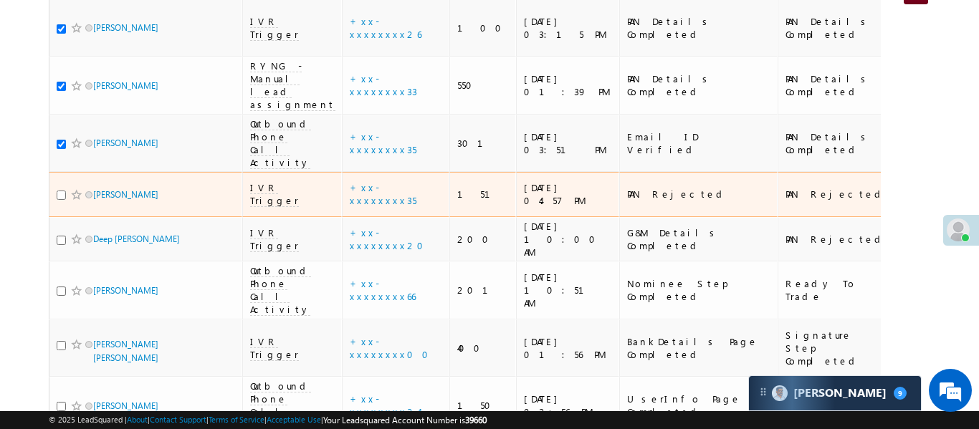
click at [62, 191] on input "checkbox" at bounding box center [61, 195] width 9 height 9
checkbox input "true"
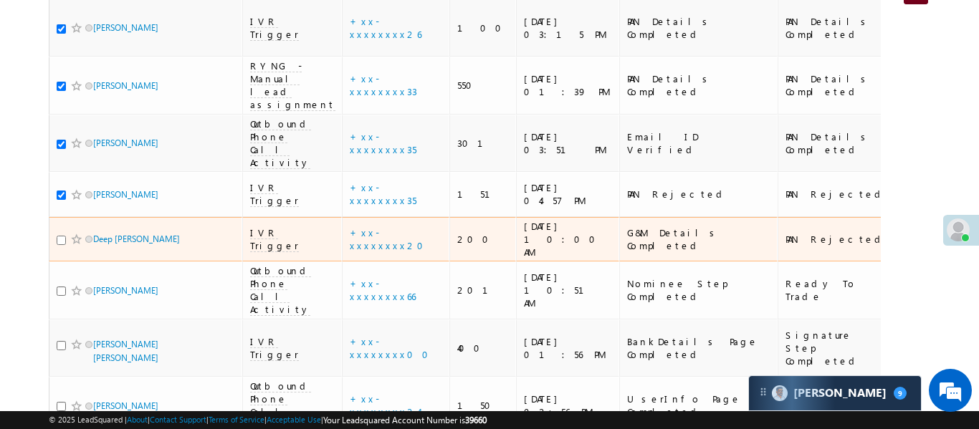
click at [59, 236] on input "checkbox" at bounding box center [61, 240] width 9 height 9
checkbox input "true"
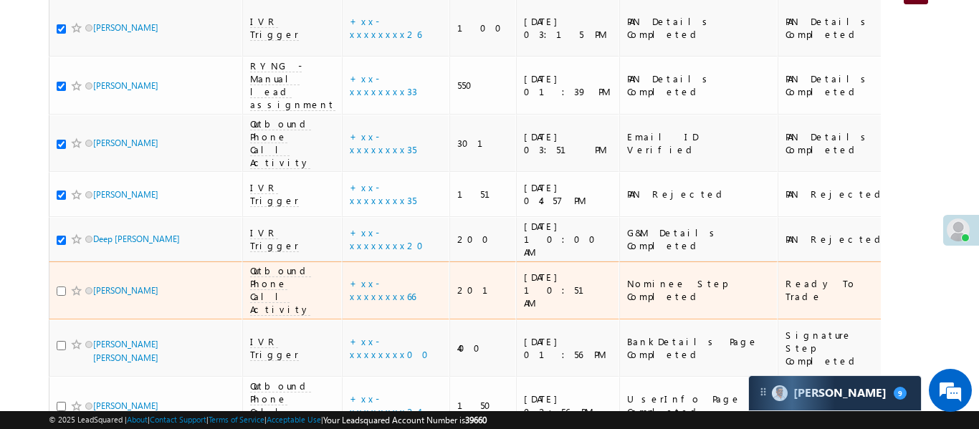
click at [64, 287] on input "checkbox" at bounding box center [61, 291] width 9 height 9
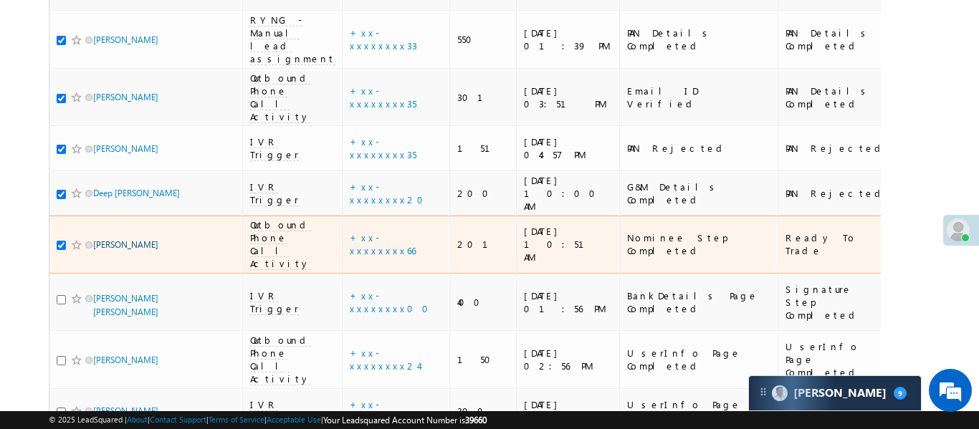
scroll to position [287, 0]
click at [54, 215] on td "Adarsh Yadav" at bounding box center [145, 244] width 193 height 58
click at [61, 240] on input "checkbox" at bounding box center [61, 244] width 9 height 9
checkbox input "false"
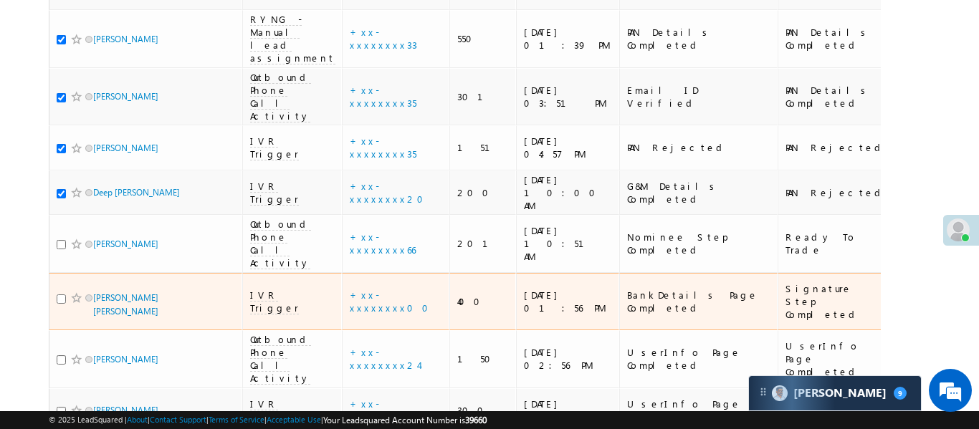
click at [60, 294] on input "checkbox" at bounding box center [61, 298] width 9 height 9
checkbox input "true"
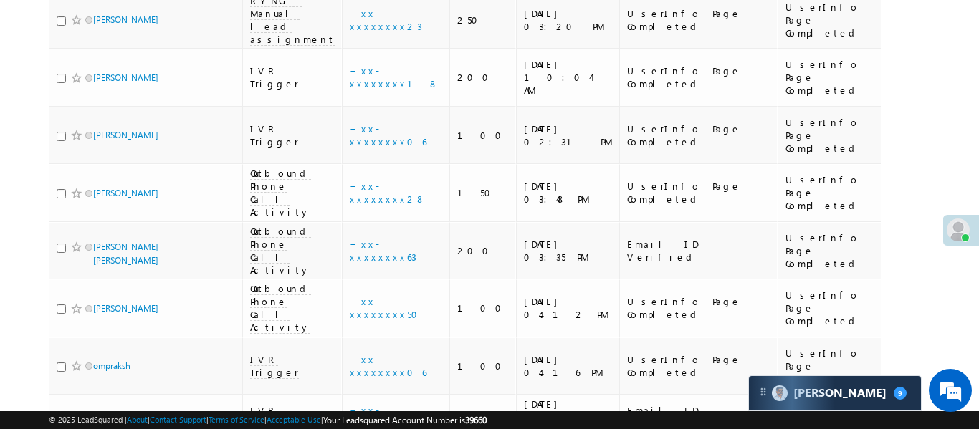
scroll to position [2543, 0]
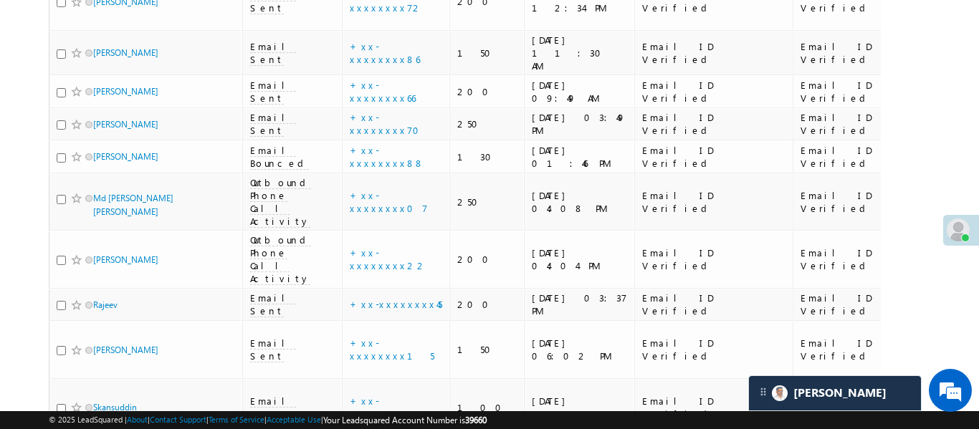
scroll to position [5336, 0]
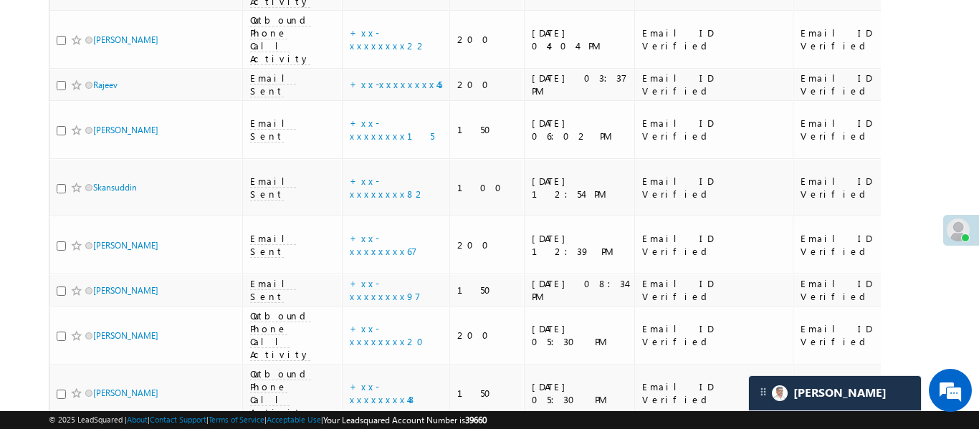
scroll to position [5614, 0]
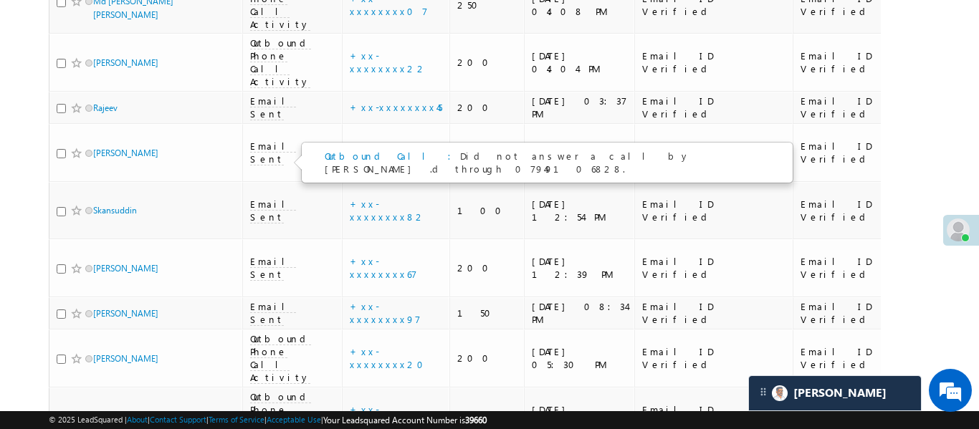
click at [366, 148] on div "Outbound Call : Did not answer a call by Aakansha .d through 07949106828." at bounding box center [546, 162] width 489 height 39
click at [365, 150] on link "Outbound Call :" at bounding box center [392, 156] width 135 height 12
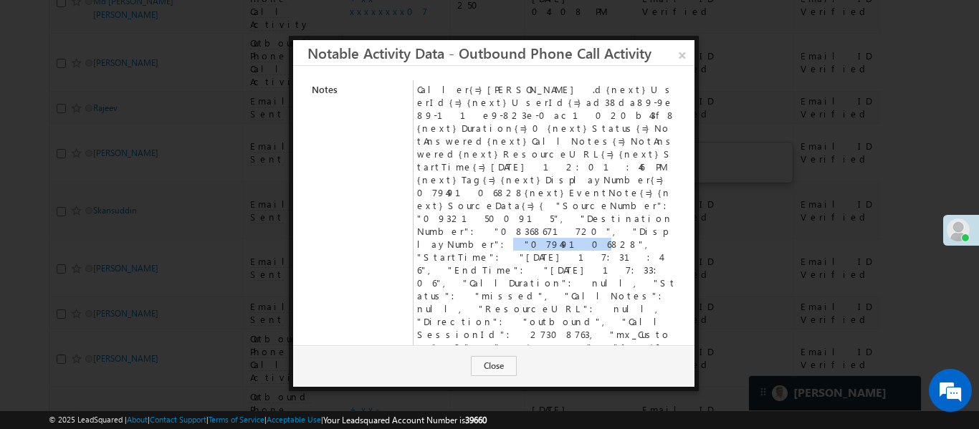
drag, startPoint x: 453, startPoint y: 167, endPoint x: 506, endPoint y: 168, distance: 52.3
click at [506, 168] on td "Caller{=}Aakansha .d{next}UserId{=}{next}UserId{=}ad38da89-9e89-11e9-823e-0ac10…" at bounding box center [546, 244] width 267 height 328
copy td "8368671720"
click at [686, 49] on link "×" at bounding box center [681, 52] width 25 height 25
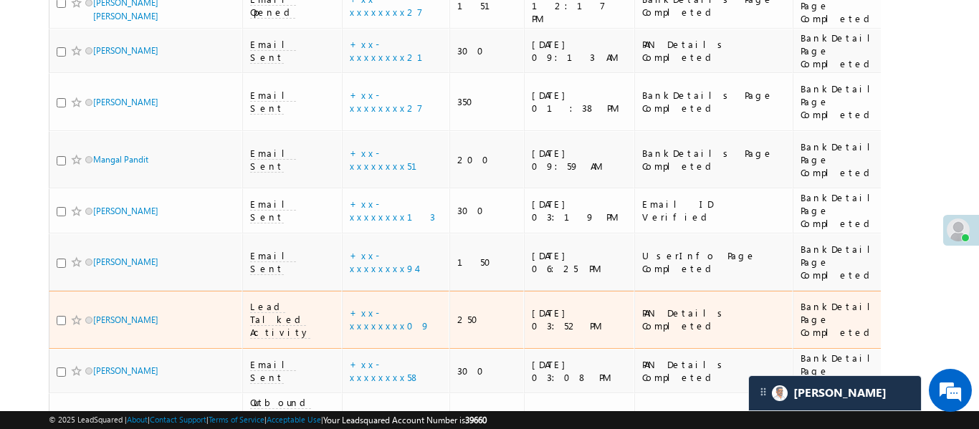
scroll to position [559, 0]
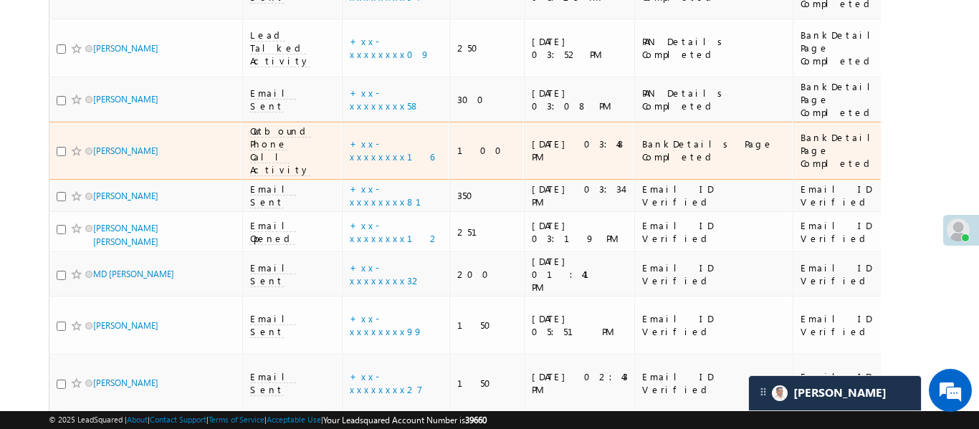
click at [669, 138] on div "BankDetails Page Completed" at bounding box center [714, 151] width 144 height 26
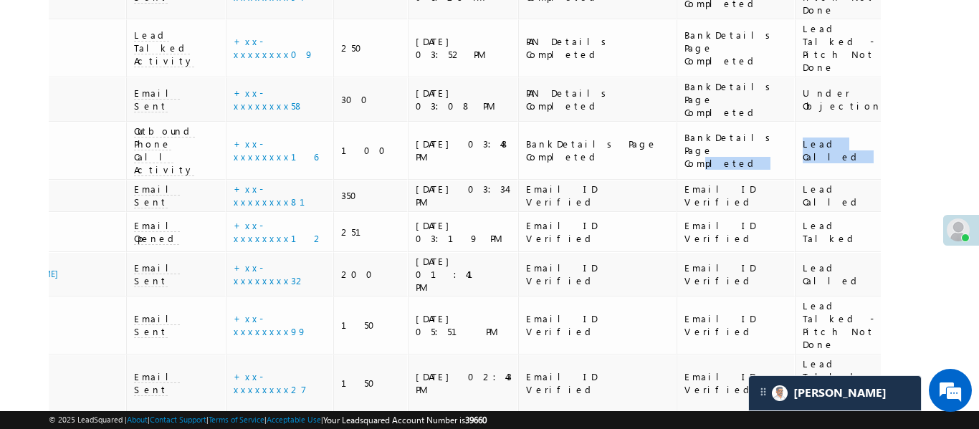
click at [888, 180] on td at bounding box center [936, 196] width 96 height 33
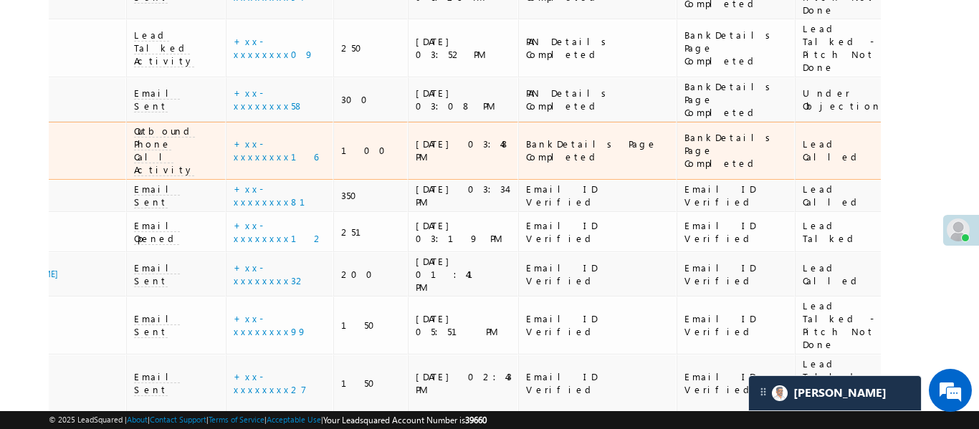
drag, startPoint x: 856, startPoint y: 62, endPoint x: 934, endPoint y: 63, distance: 78.1
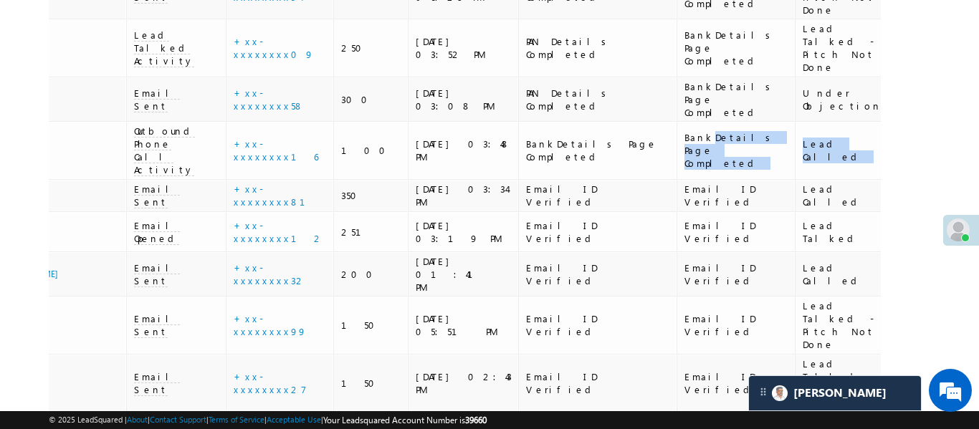
drag, startPoint x: 609, startPoint y: 59, endPoint x: 892, endPoint y: 66, distance: 283.0
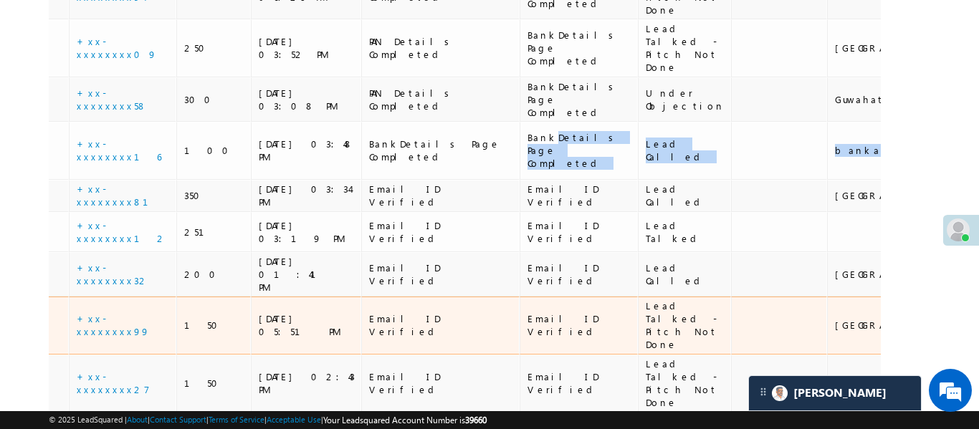
click at [731, 297] on td at bounding box center [779, 326] width 96 height 58
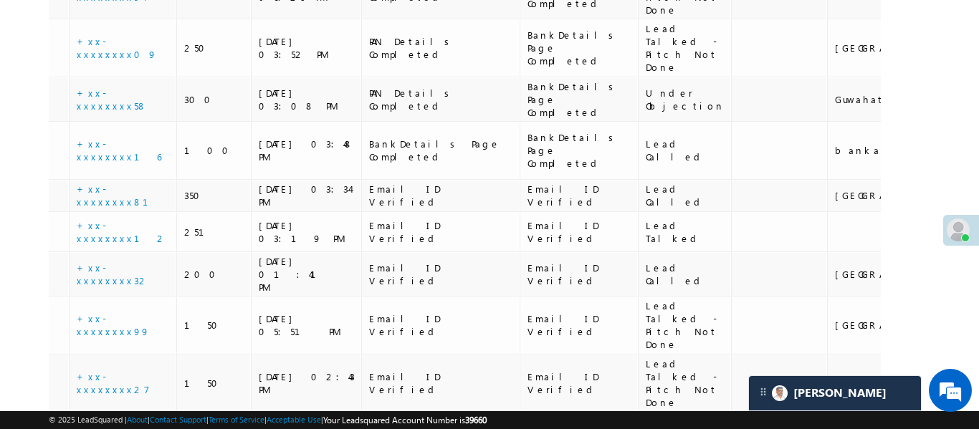
drag, startPoint x: 726, startPoint y: 160, endPoint x: 0, endPoint y: 74, distance: 730.8
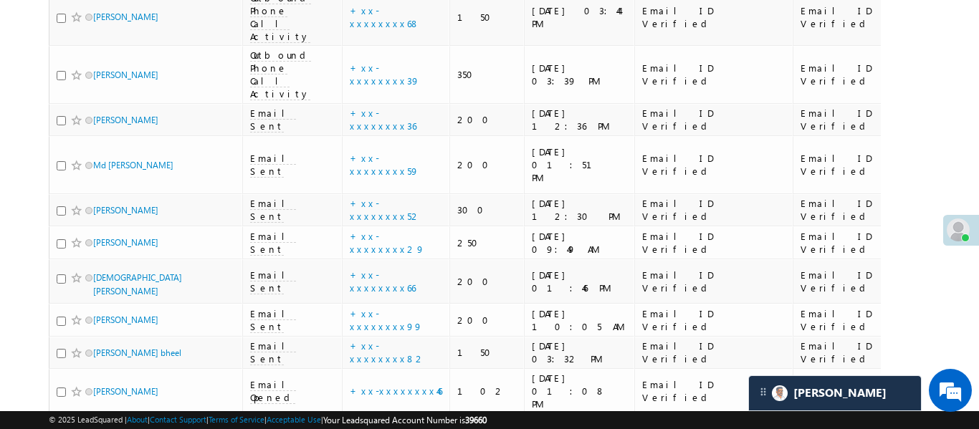
scroll to position [3351, 0]
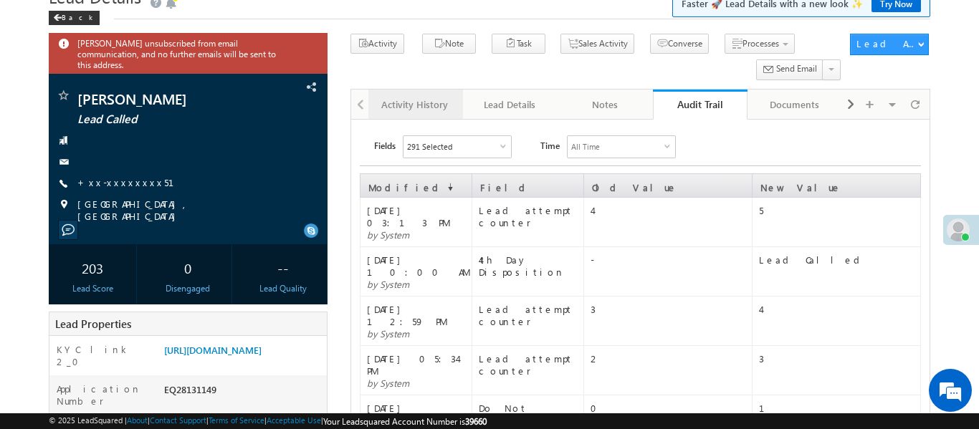
scroll to position [68, 0]
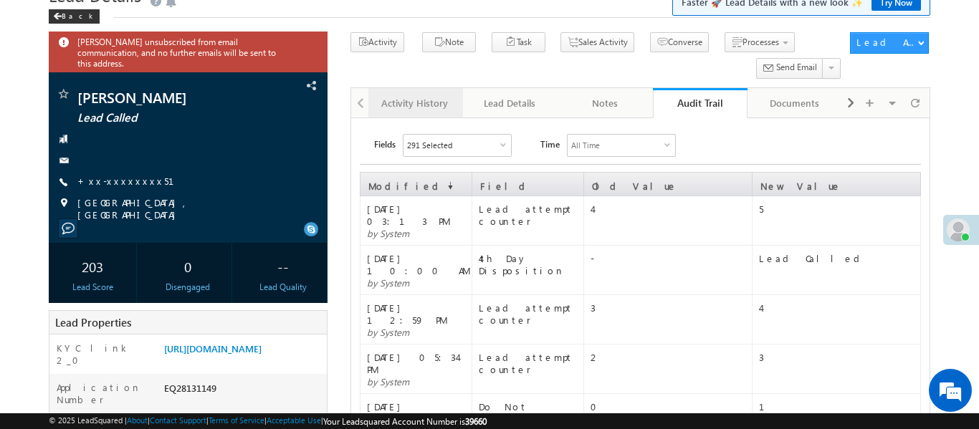
click at [433, 103] on div "Activity History" at bounding box center [415, 103] width 70 height 17
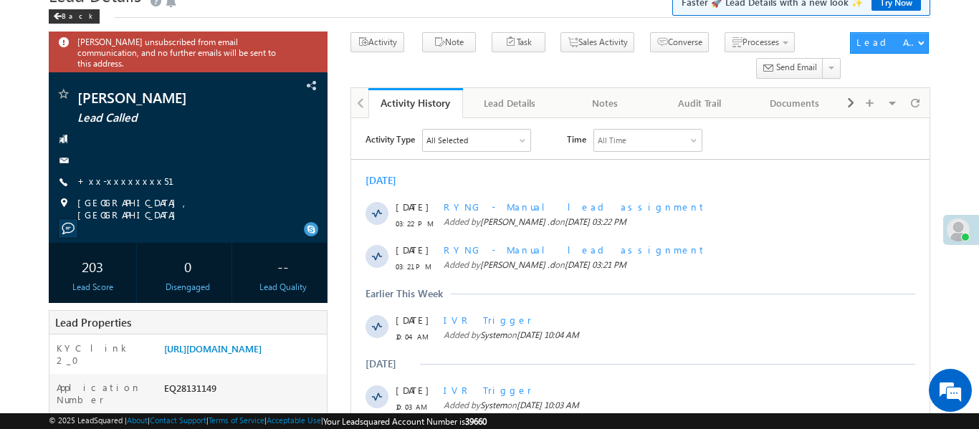
scroll to position [0, 0]
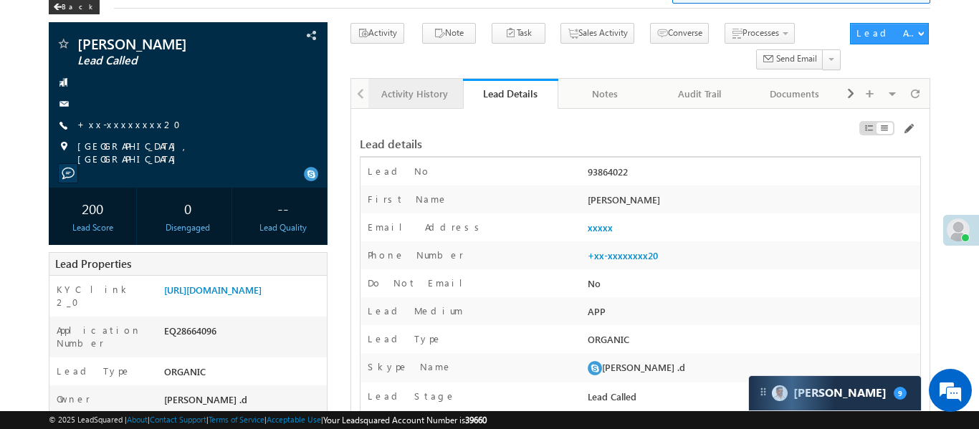
click at [410, 87] on div "Activity History" at bounding box center [415, 93] width 70 height 17
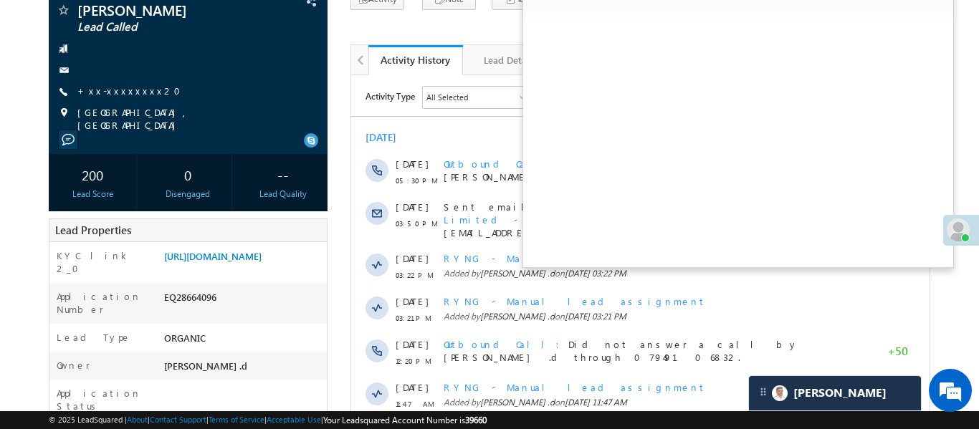
scroll to position [0, 0]
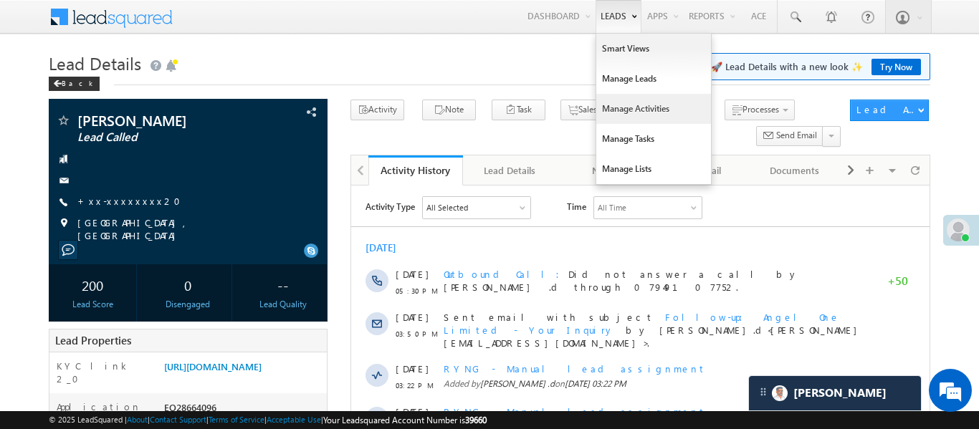
click at [613, 108] on link "Manage Activities" at bounding box center [653, 109] width 115 height 30
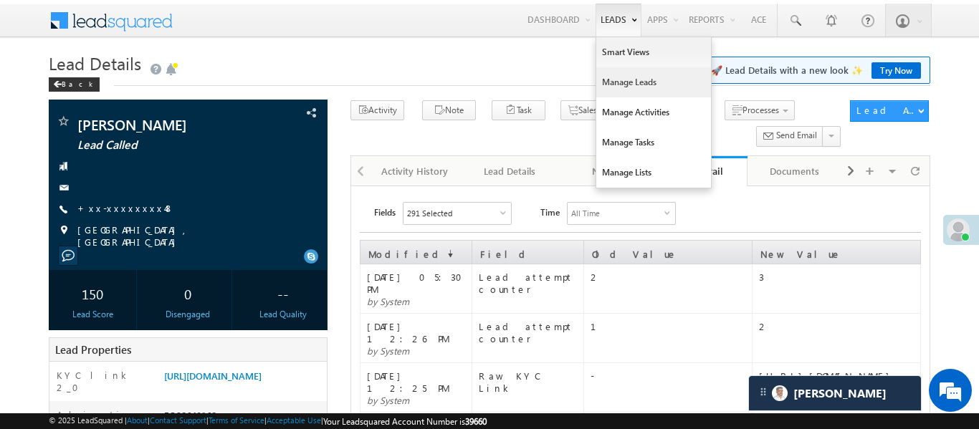
click at [643, 78] on link "Manage Leads" at bounding box center [653, 82] width 115 height 30
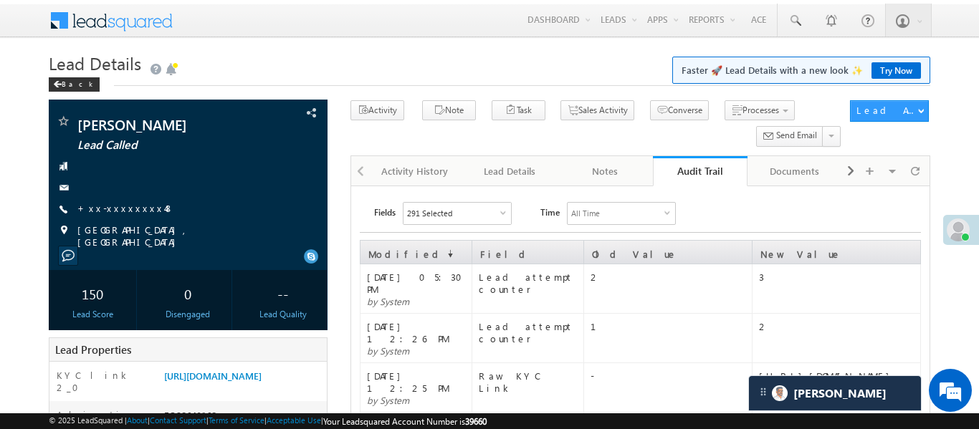
drag, startPoint x: 643, startPoint y: 78, endPoint x: 725, endPoint y: 0, distance: 113.5
click at [0, 0] on link "Manage Leads" at bounding box center [0, 0] width 0 height 0
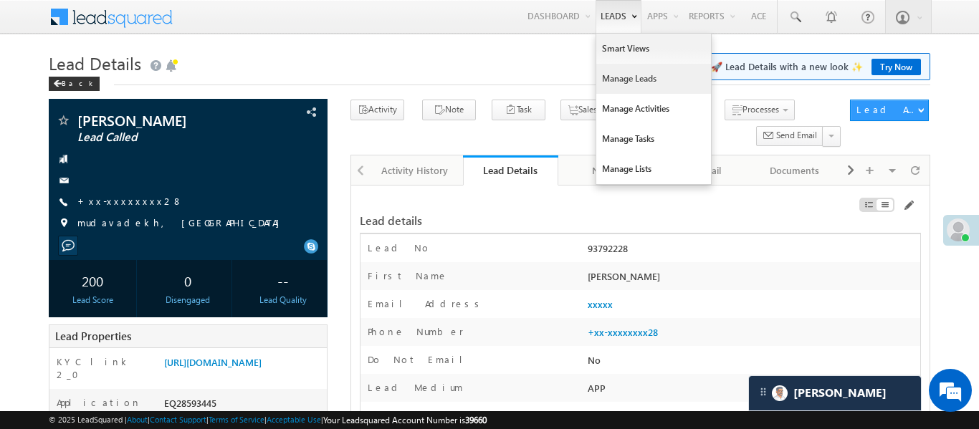
click at [620, 87] on link "Manage Leads" at bounding box center [653, 79] width 115 height 30
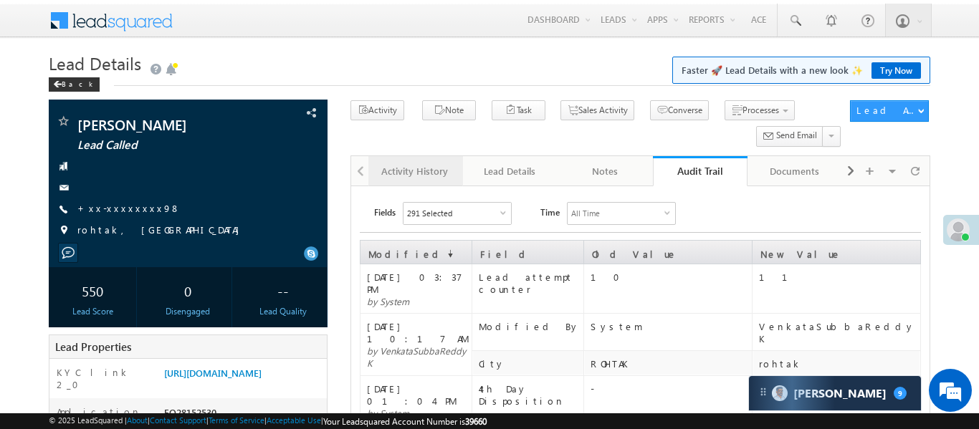
click at [426, 161] on link "Activity History" at bounding box center [415, 171] width 95 height 30
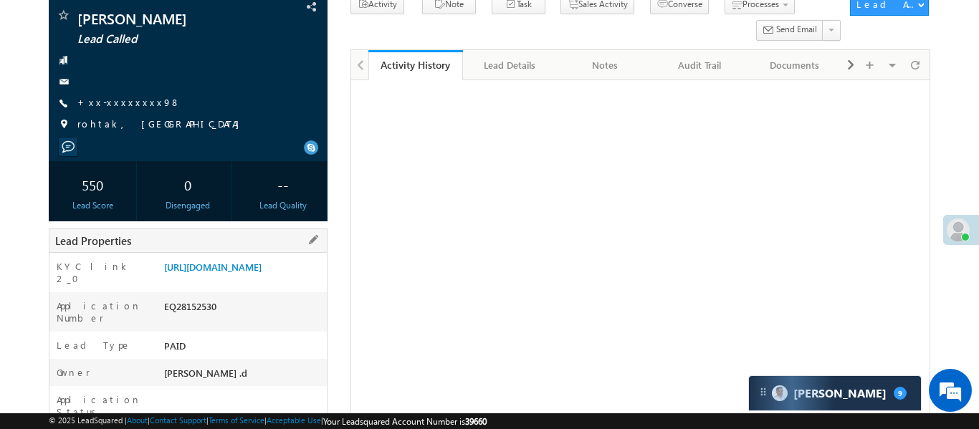
scroll to position [296, 0]
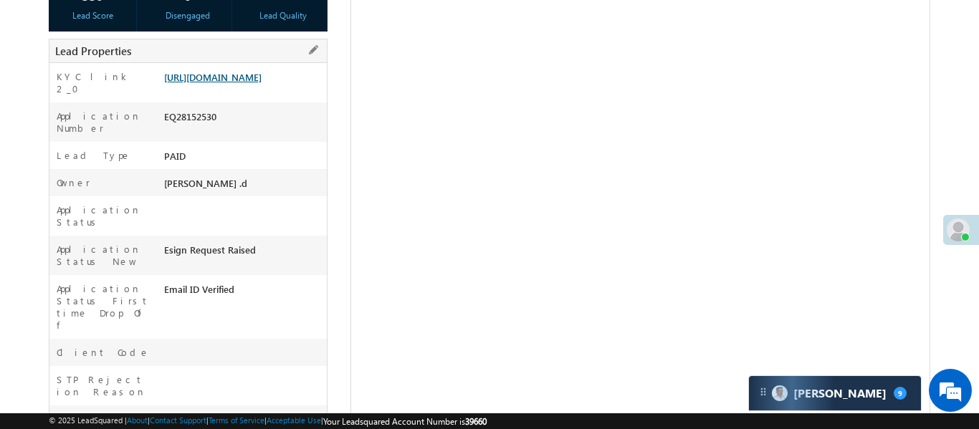
click at [261, 83] on link "[URL][DOMAIN_NAME]" at bounding box center [212, 77] width 97 height 12
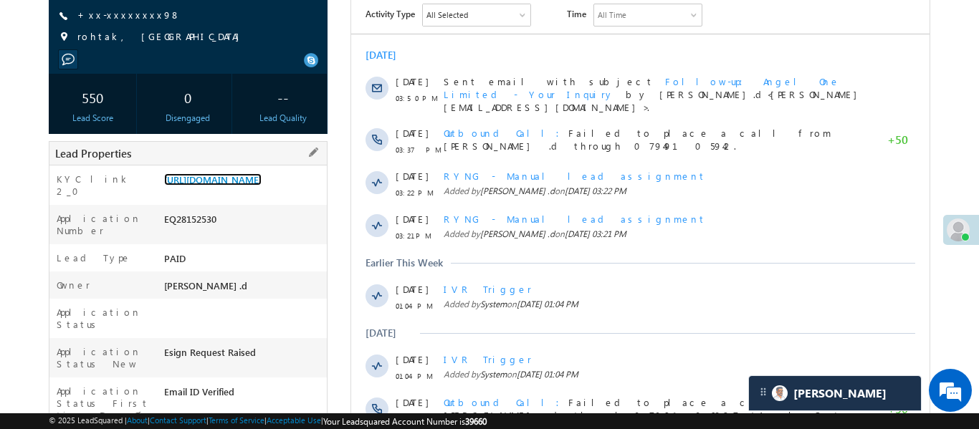
scroll to position [0, 0]
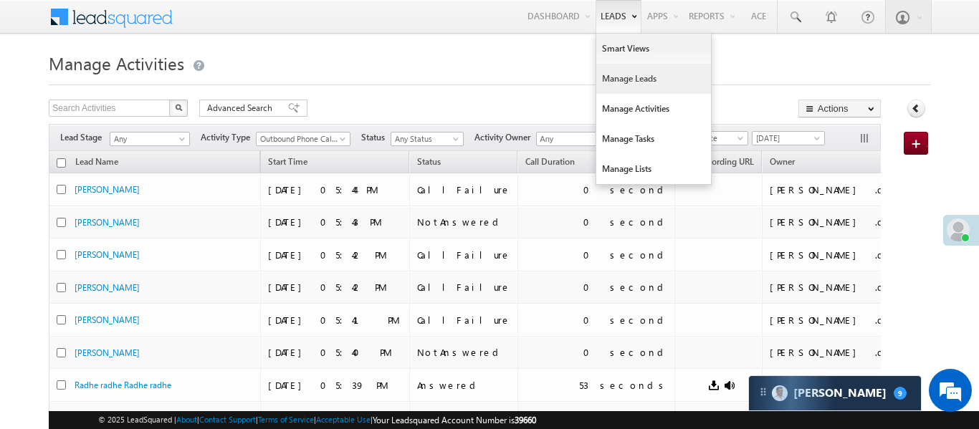
click at [628, 80] on link "Manage Leads" at bounding box center [653, 79] width 115 height 30
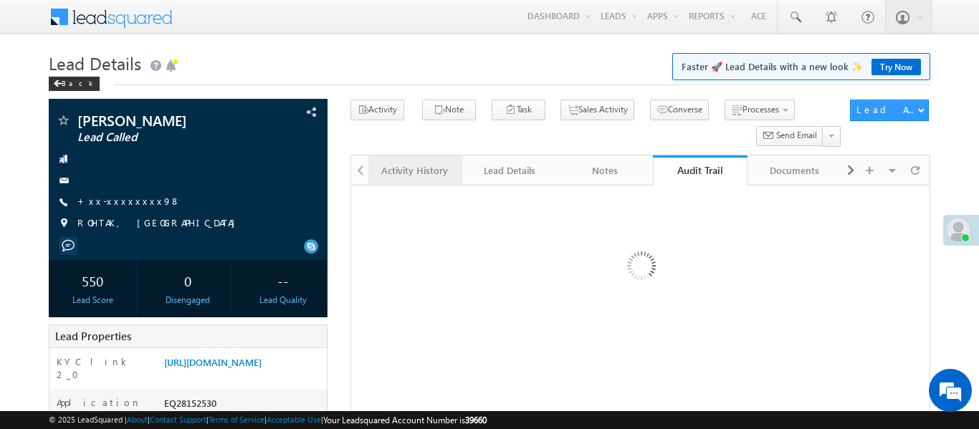
click at [396, 168] on div "Activity History" at bounding box center [415, 170] width 70 height 17
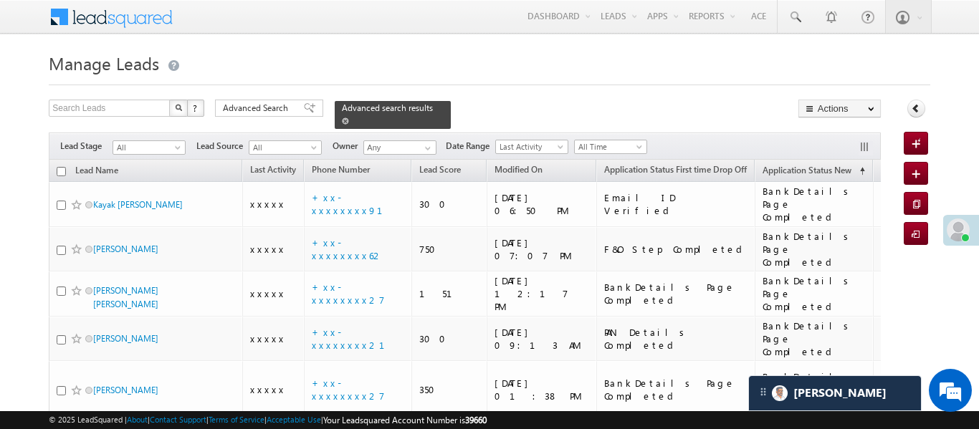
click at [349, 117] on span at bounding box center [345, 120] width 7 height 7
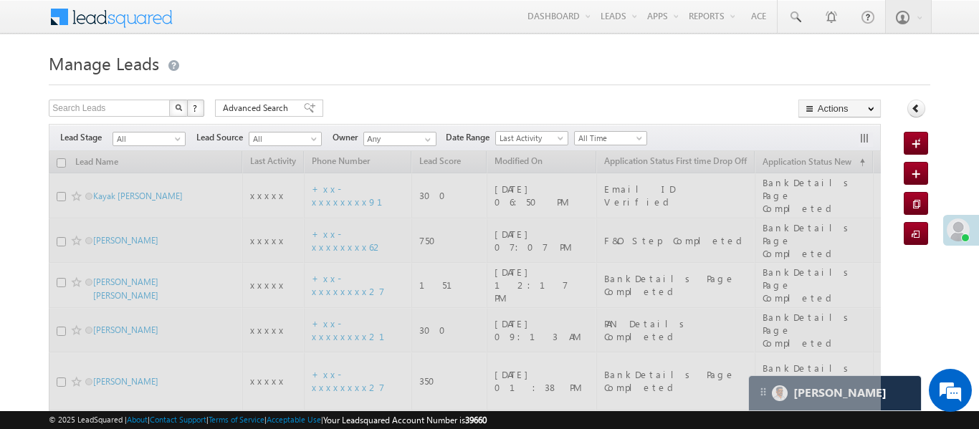
click at [609, 137] on span "All Time" at bounding box center [609, 138] width 68 height 13
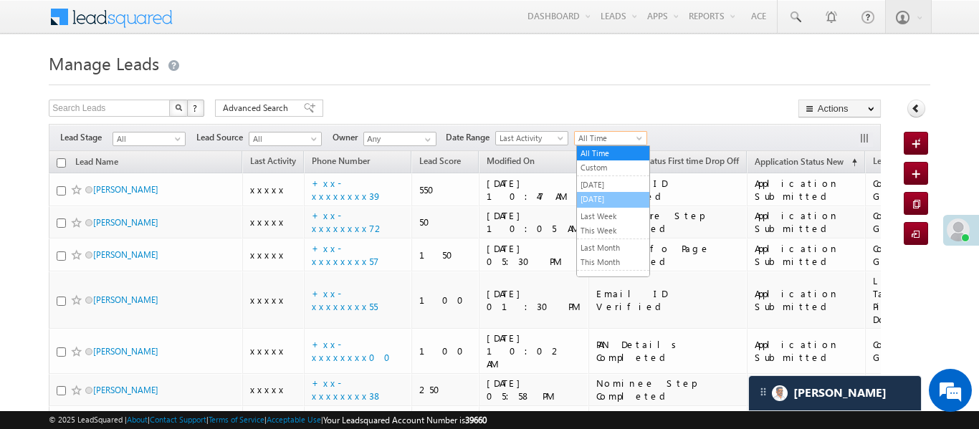
click at [608, 196] on link "[DATE]" at bounding box center [613, 199] width 72 height 13
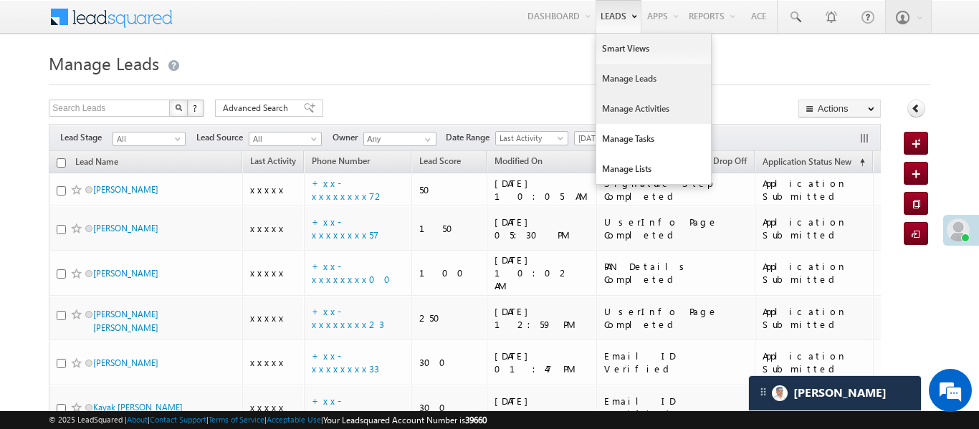
click at [637, 113] on link "Manage Activities" at bounding box center [653, 109] width 115 height 30
click at [638, 113] on link "Manage Activities" at bounding box center [653, 109] width 115 height 30
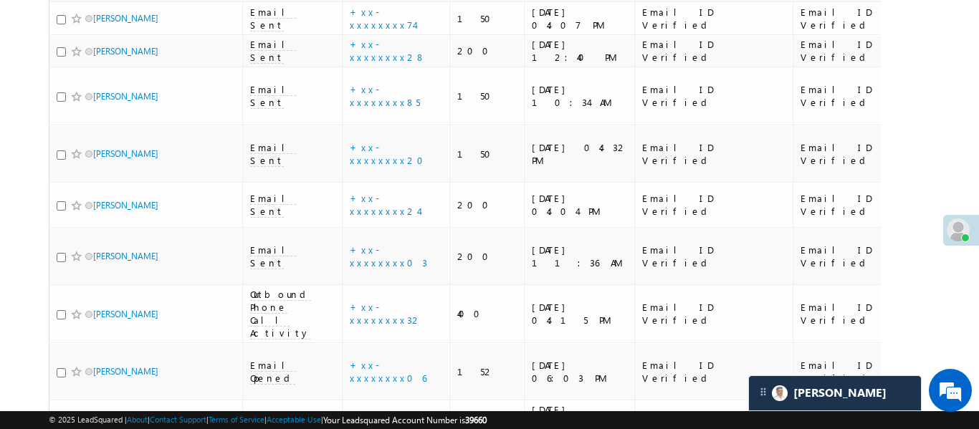
scroll to position [3351, 0]
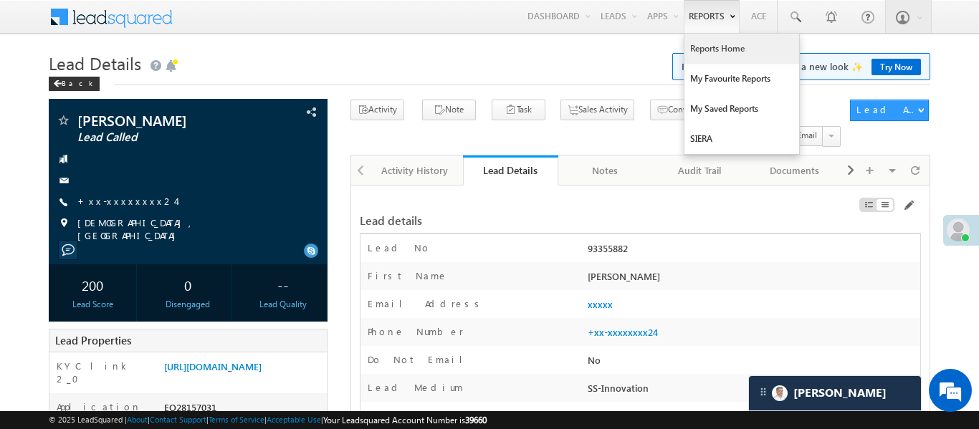
click at [726, 42] on link "Reports Home" at bounding box center [741, 49] width 115 height 30
